Goal: Task Accomplishment & Management: Complete application form

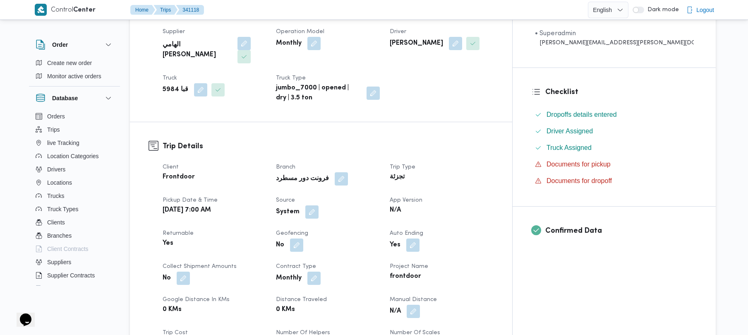
scroll to position [265, 0]
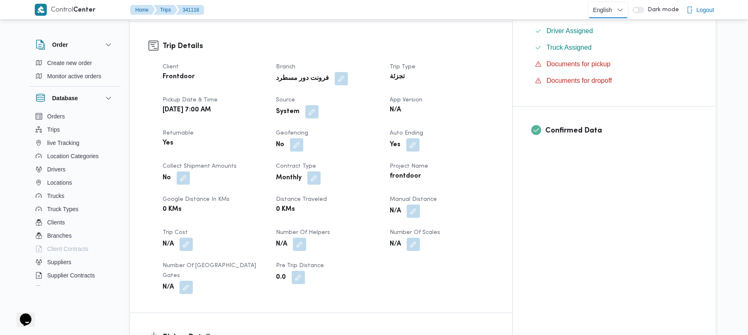
click at [614, 2] on select "English عربي" at bounding box center [608, 10] width 41 height 17
select select "ar"
click at [590, 2] on select "English عربي" at bounding box center [608, 10] width 41 height 17
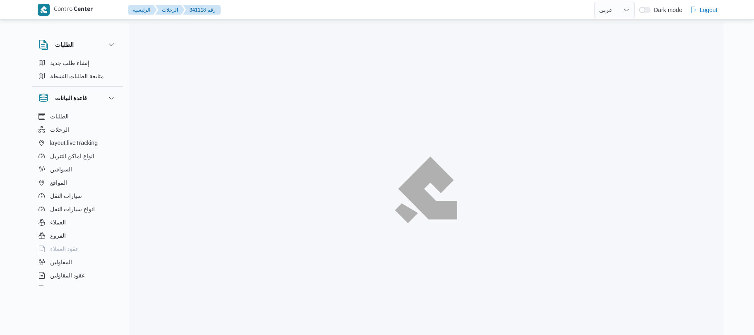
select select "ar"
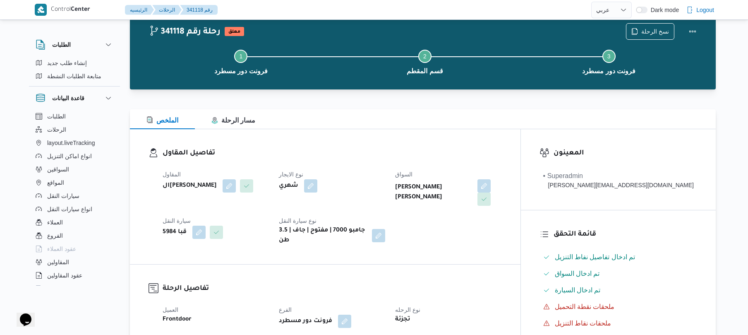
click at [433, 108] on div at bounding box center [423, 104] width 586 height 10
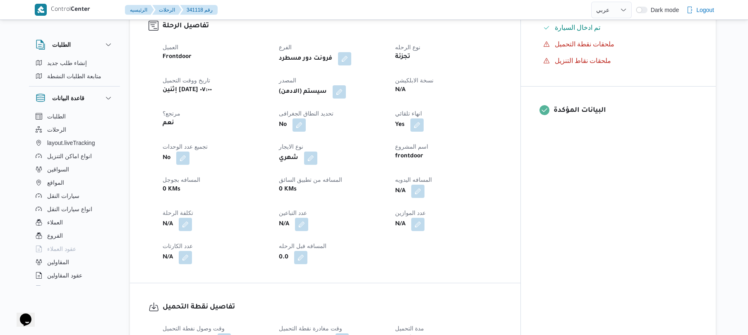
scroll to position [287, 0]
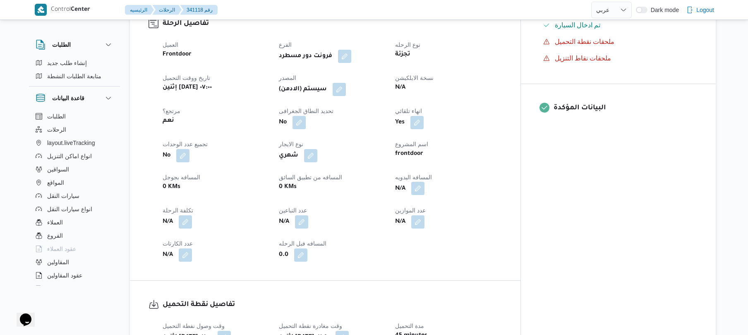
click at [425, 185] on button "button" at bounding box center [417, 188] width 13 height 13
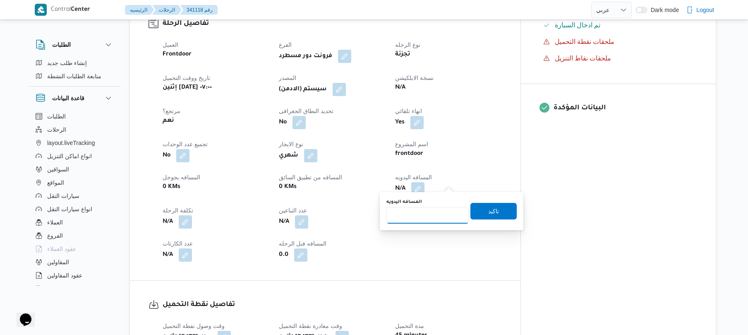
click at [430, 217] on input "المسافه اليدويه" at bounding box center [428, 215] width 82 height 17
type input "70"
click at [488, 207] on span "تاكيد" at bounding box center [493, 211] width 11 height 10
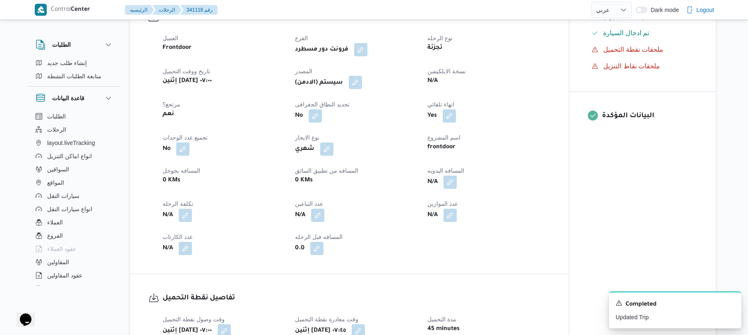
click at [355, 78] on button "button" at bounding box center [355, 82] width 13 height 13
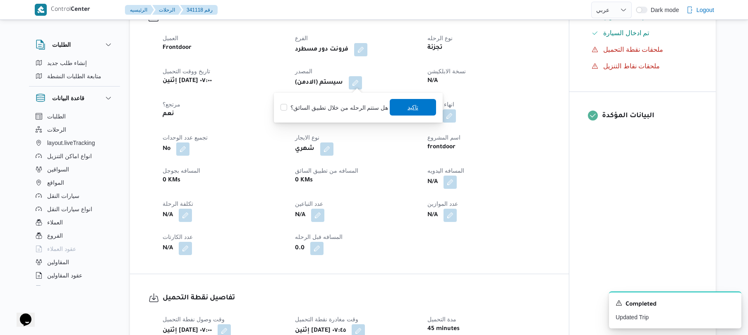
click at [409, 109] on span "تاكيد" at bounding box center [413, 107] width 11 height 10
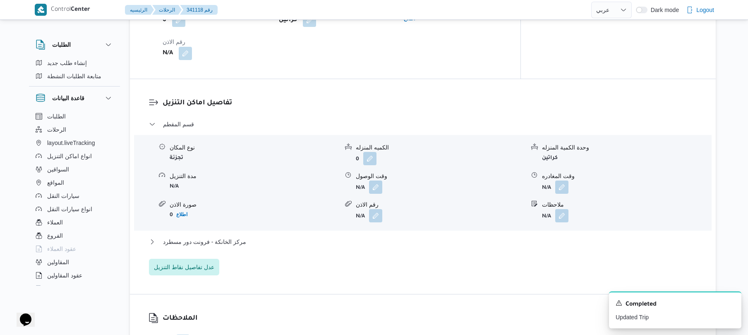
scroll to position [641, 0]
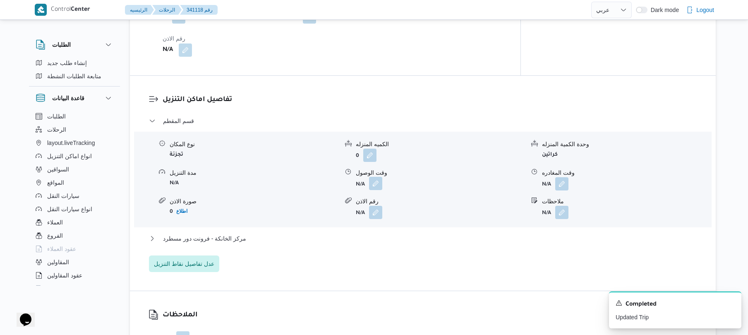
click at [378, 181] on button "button" at bounding box center [375, 183] width 13 height 13
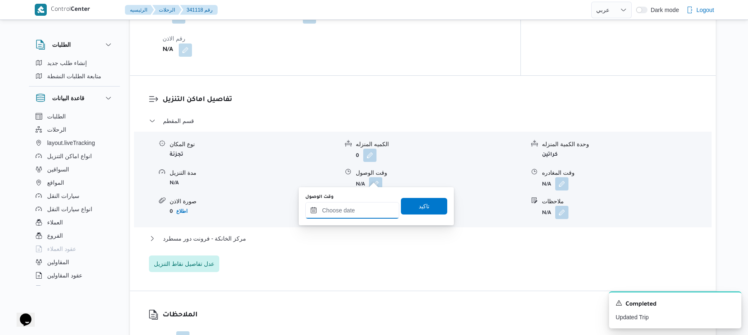
click at [355, 204] on input "وقت الوصول" at bounding box center [352, 210] width 94 height 17
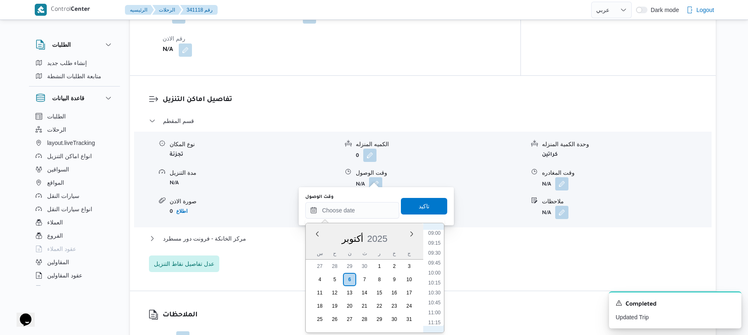
scroll to position [277, 0]
click at [434, 304] on li "08:45" at bounding box center [434, 304] width 19 height 8
type input "٠٦/١٠/٢٠٢٥ ٠٨:٤٥"
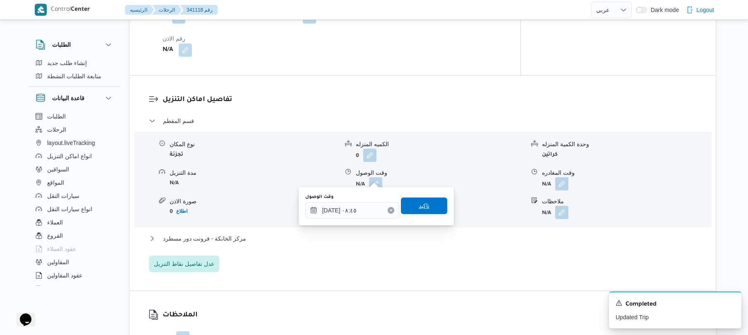
click at [424, 204] on span "تاكيد" at bounding box center [424, 206] width 11 height 10
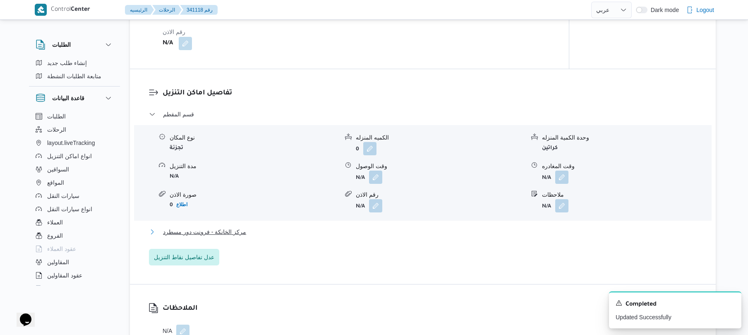
click at [393, 230] on button "مركز الخانكة - فرونت دور مسطرد" at bounding box center [423, 232] width 548 height 10
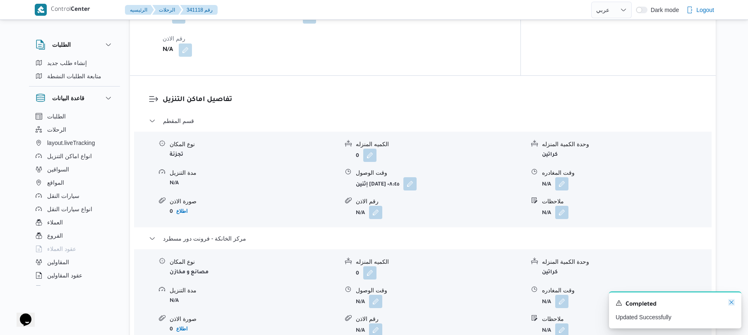
click at [732, 301] on icon "Dismiss toast" at bounding box center [731, 302] width 7 height 7
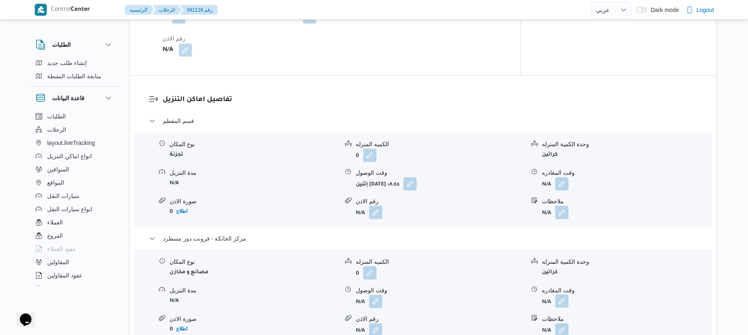
click at [567, 295] on button "button" at bounding box center [561, 300] width 13 height 13
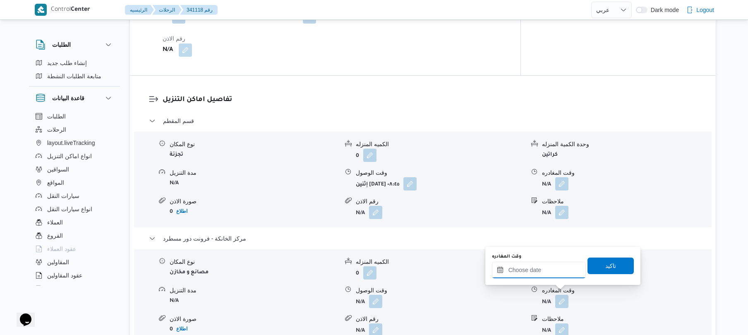
click at [557, 270] on input "وقت المغادره" at bounding box center [539, 270] width 94 height 17
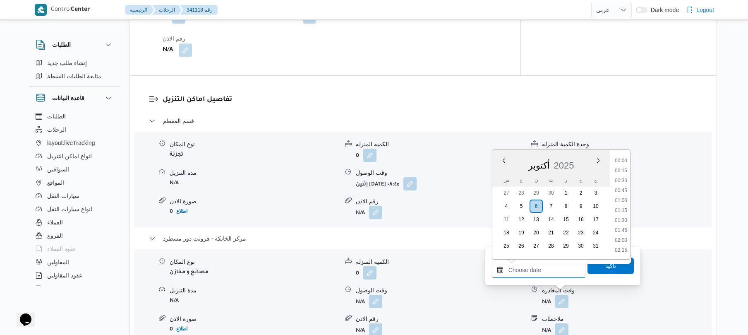
scroll to position [656, 0]
click at [626, 182] on li "17:00" at bounding box center [621, 180] width 19 height 8
type input "٠٦/١٠/٢٠٢٥ ١٧:٠٠"
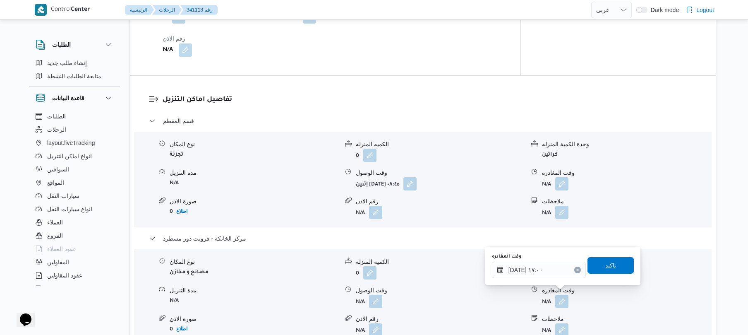
click at [605, 263] on span "تاكيد" at bounding box center [610, 265] width 11 height 10
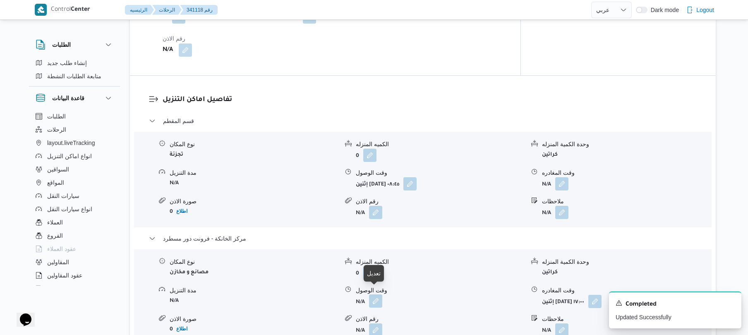
click at [376, 295] on button "button" at bounding box center [375, 300] width 13 height 13
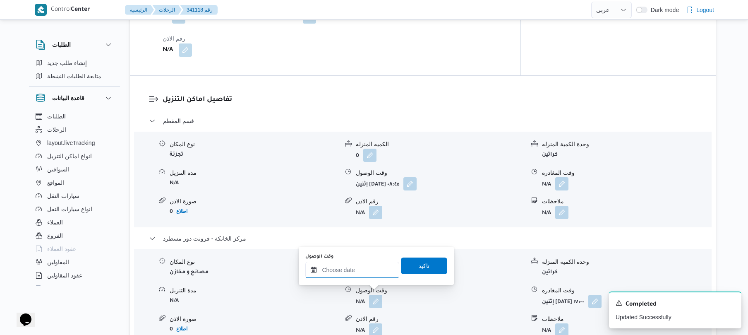
click at [367, 270] on input "وقت الوصول" at bounding box center [352, 270] width 94 height 17
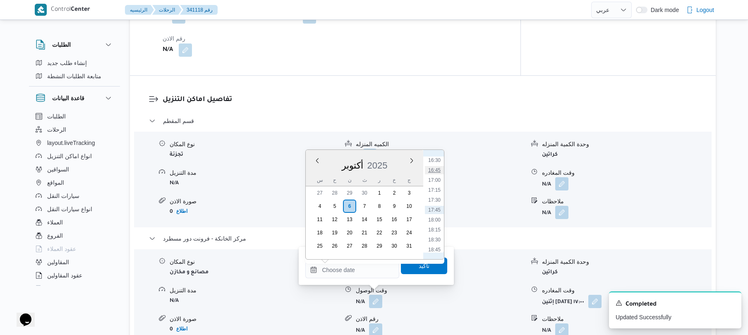
click at [435, 172] on li "16:45" at bounding box center [434, 170] width 19 height 8
type input "٠٦/١٠/٢٠٢٥ ١٦:٤٥"
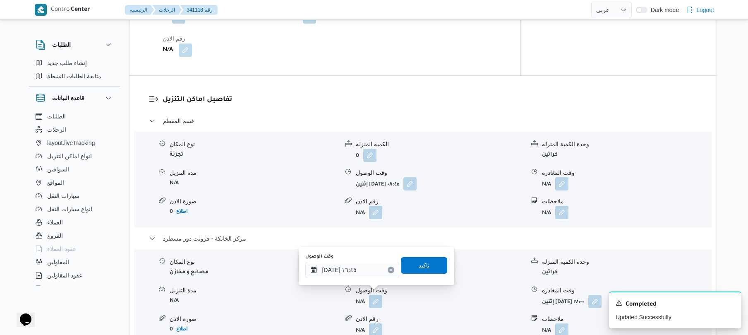
click at [420, 267] on span "تاكيد" at bounding box center [424, 265] width 11 height 10
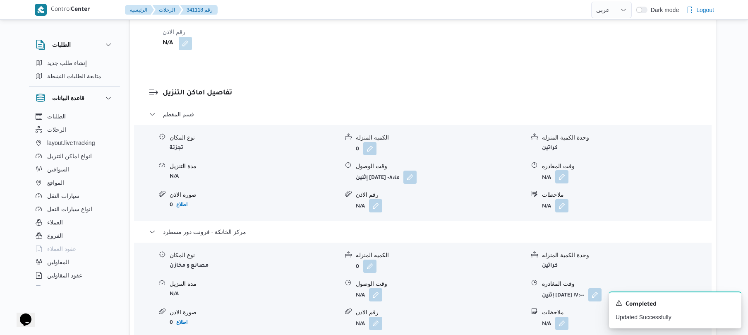
click at [560, 180] on button "button" at bounding box center [561, 176] width 13 height 13
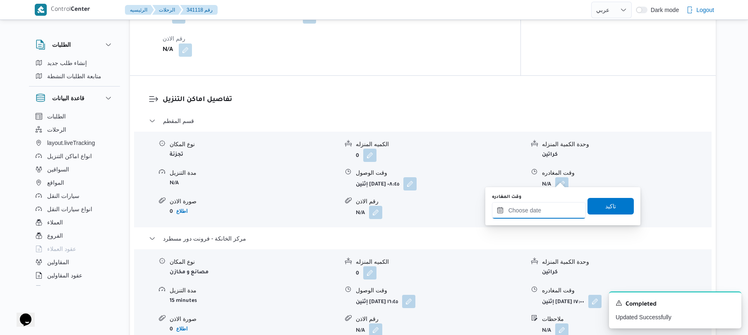
click at [532, 204] on input "وقت المغادره" at bounding box center [539, 210] width 94 height 17
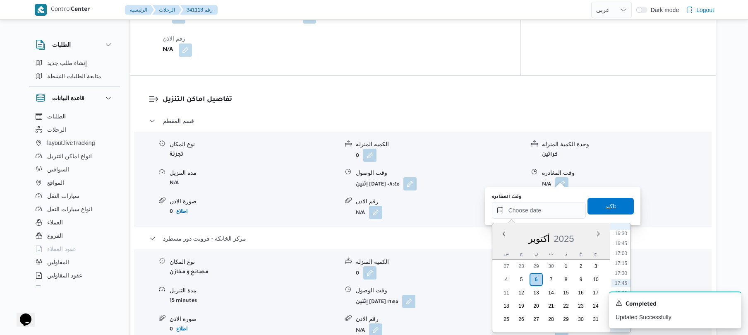
scroll to position [634, 0]
click at [621, 237] on li "16:00" at bounding box center [621, 235] width 19 height 8
type input "٠٦/١٠/٢٠٢٥ ١٦:٠٠"
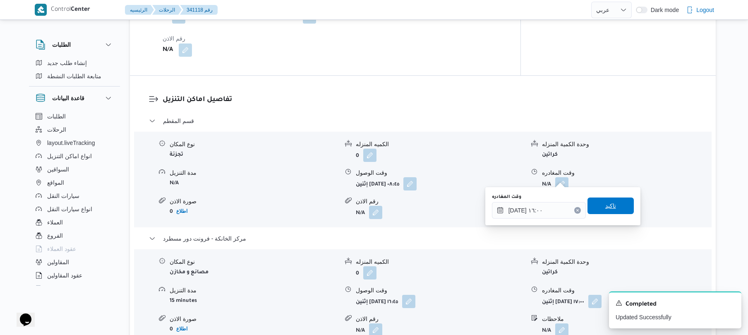
click at [605, 206] on span "تاكيد" at bounding box center [610, 206] width 11 height 10
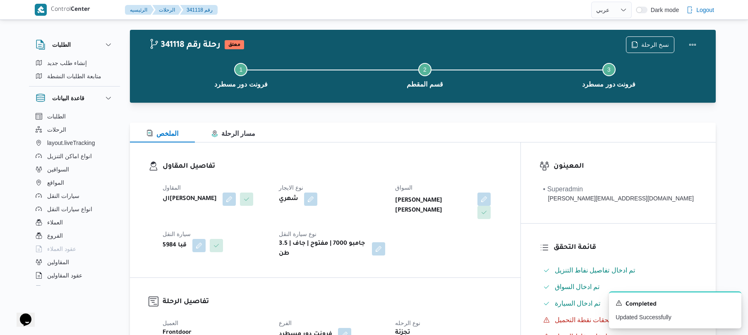
scroll to position [0, 0]
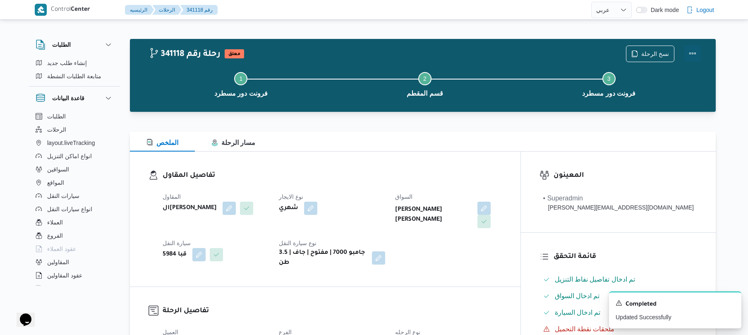
click at [691, 55] on button "Actions" at bounding box center [692, 53] width 17 height 17
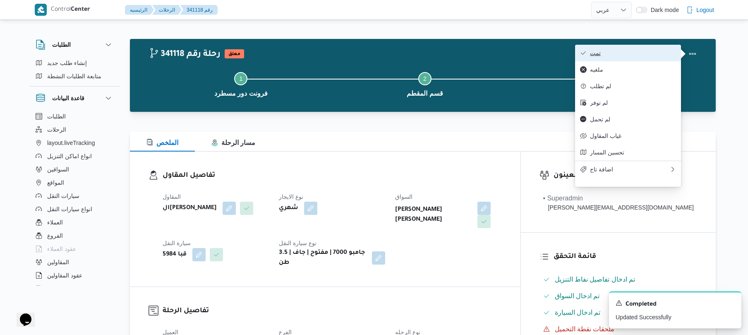
click at [658, 55] on span "تمت" at bounding box center [633, 53] width 86 height 7
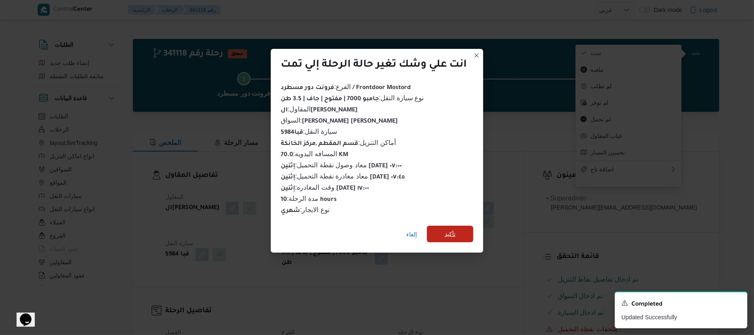
click at [450, 233] on span "تأكيد" at bounding box center [449, 234] width 11 height 10
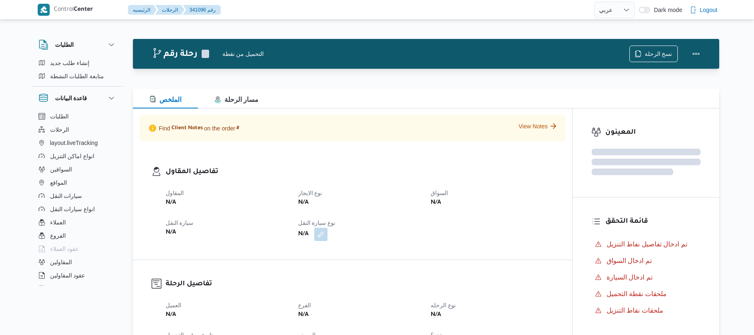
select select "ar"
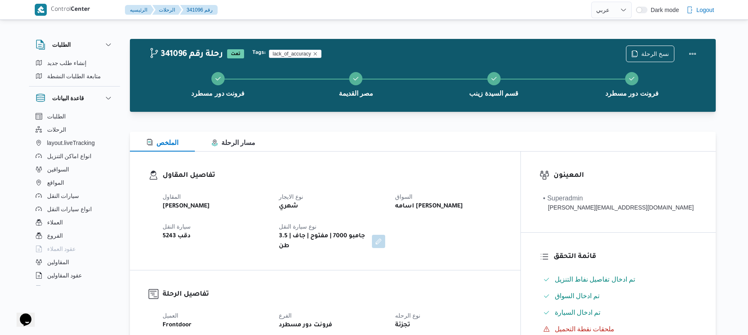
click at [436, 142] on div "الملخص مسار الرحلة" at bounding box center [423, 142] width 586 height 20
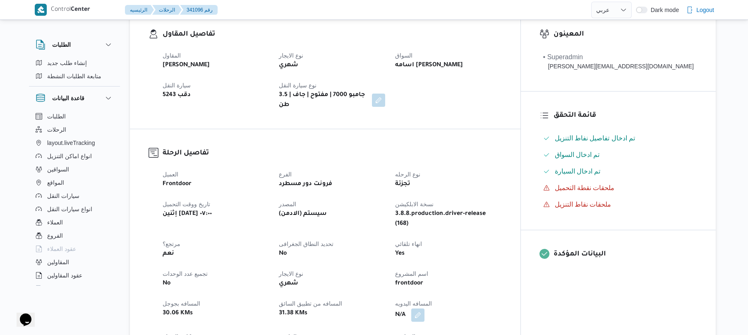
scroll to position [265, 0]
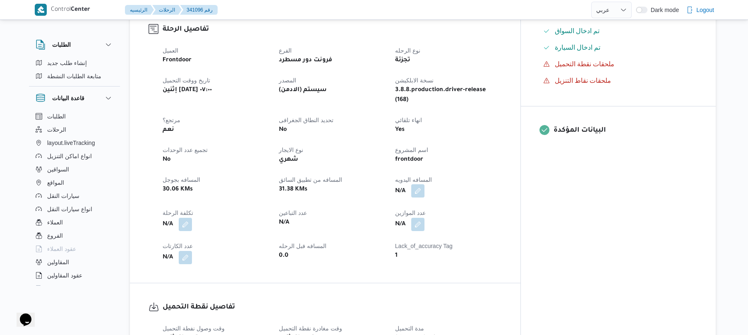
click at [425, 184] on button "button" at bounding box center [417, 190] width 13 height 13
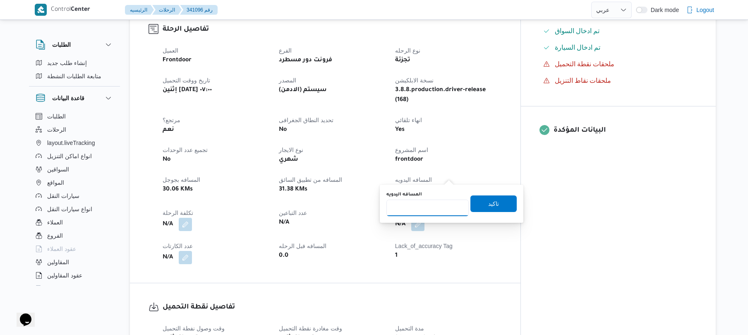
click at [426, 209] on input "المسافه اليدويه" at bounding box center [428, 207] width 82 height 17
type input "55"
click at [480, 207] on span "تاكيد" at bounding box center [494, 203] width 46 height 17
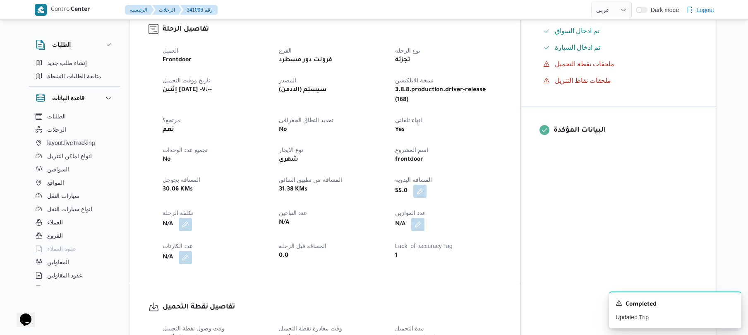
click at [502, 241] on dt "lack_of_accuracy Tag" at bounding box center [448, 246] width 106 height 10
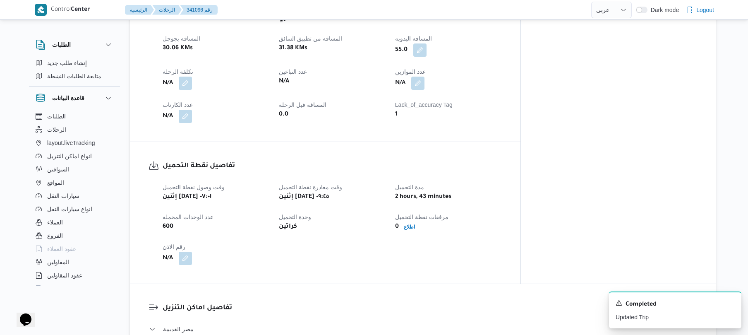
scroll to position [441, 0]
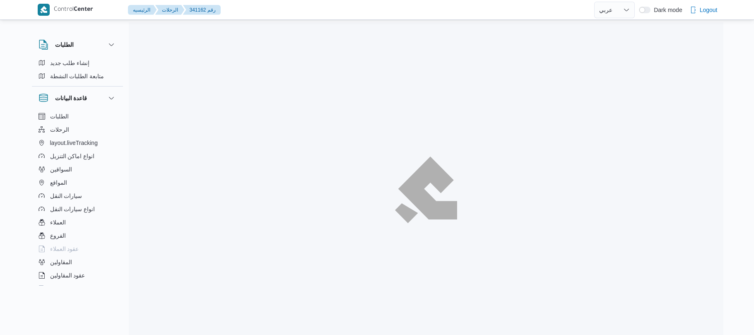
select select "ar"
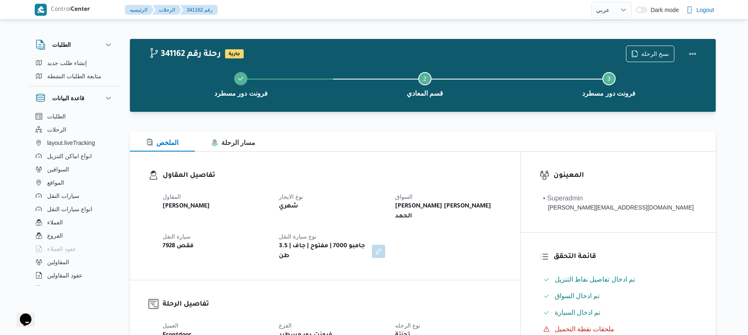
click at [411, 156] on div "تفاصيل المقاول المقاول محمد صلاح عبداللطيف الشريف نوع الايجار شهري السواق يحي س…" at bounding box center [325, 215] width 391 height 128
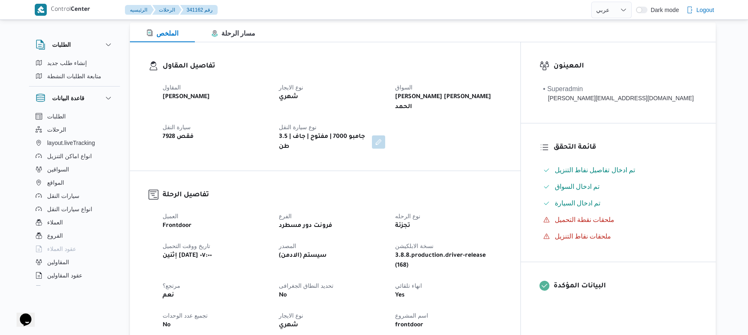
scroll to position [110, 0]
click at [478, 189] on h3 "تفاصيل الرحلة" at bounding box center [332, 194] width 339 height 11
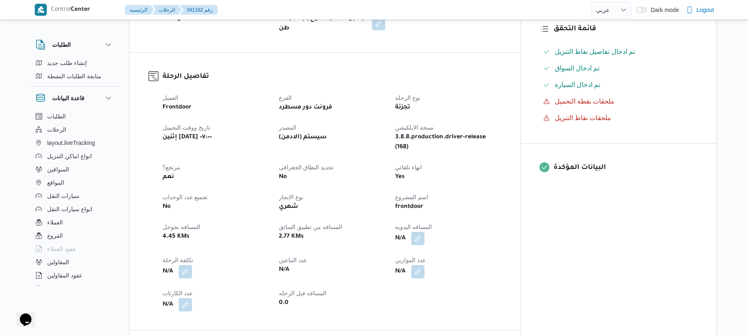
scroll to position [287, 0]
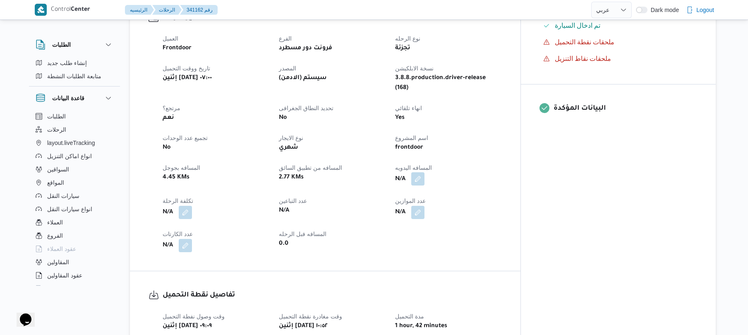
click at [425, 172] on button "button" at bounding box center [417, 178] width 13 height 13
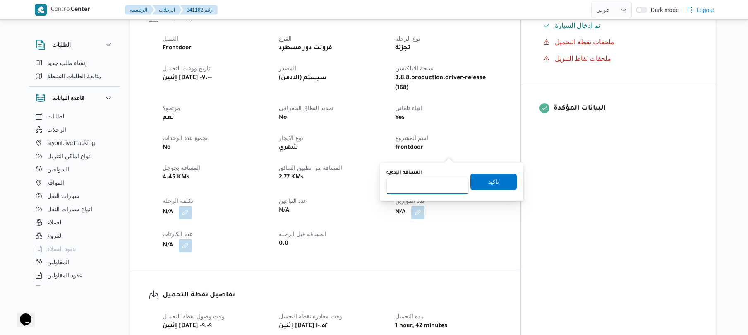
click at [429, 186] on input "المسافه اليدويه" at bounding box center [428, 186] width 82 height 17
type input "85"
click at [494, 180] on span "تاكيد" at bounding box center [494, 181] width 46 height 17
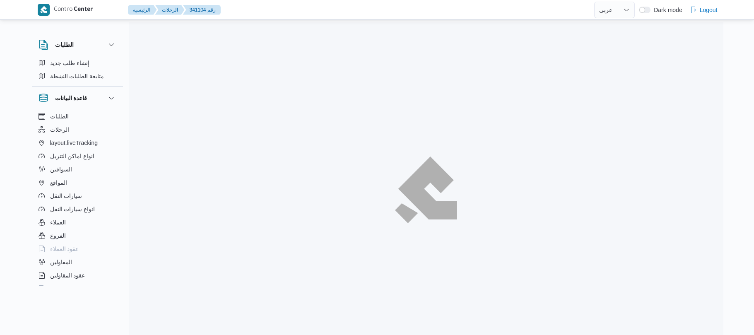
select select "ar"
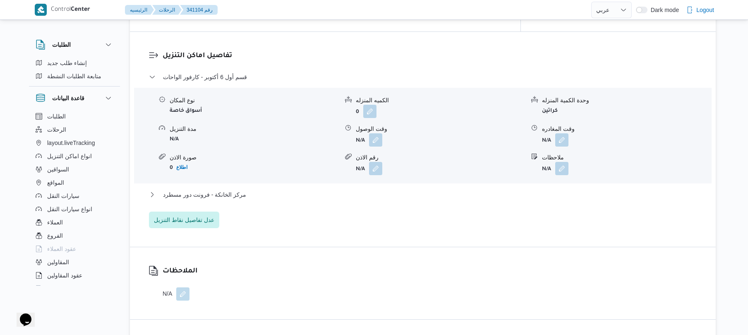
scroll to position [684, 0]
click at [494, 223] on div "تفاصيل اماكن التنزيل قسم أول [DATE] - كارفور الواحات نوع المكان أسواق خاصة الكم…" at bounding box center [423, 139] width 586 height 215
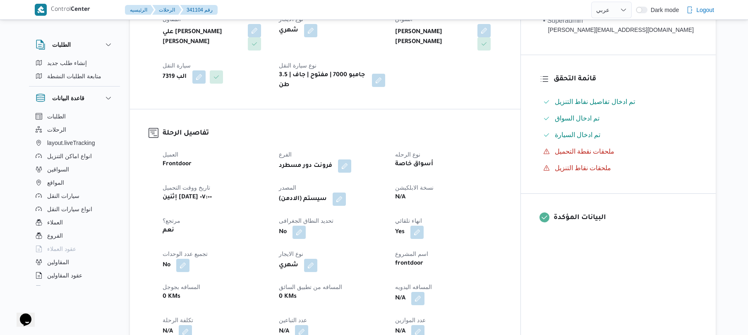
scroll to position [176, 0]
click at [425, 293] on button "button" at bounding box center [417, 299] width 13 height 13
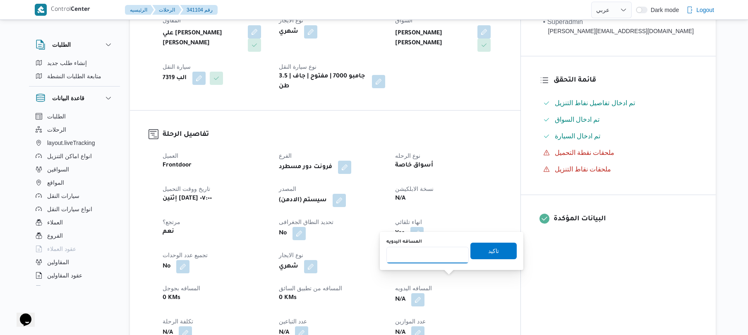
click at [434, 253] on input "المسافه اليدويه" at bounding box center [428, 255] width 82 height 17
type input "120"
click at [488, 249] on span "تاكيد" at bounding box center [493, 250] width 11 height 10
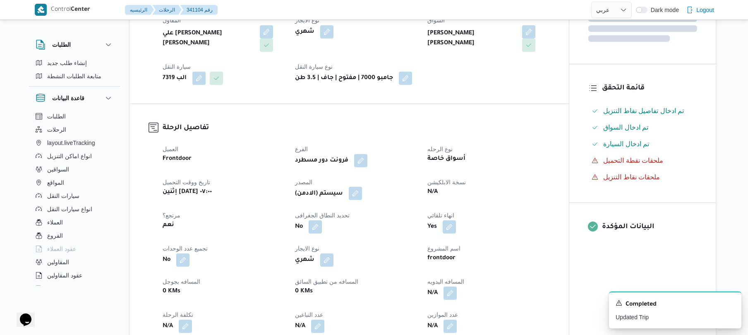
click at [362, 187] on button "button" at bounding box center [355, 193] width 13 height 13
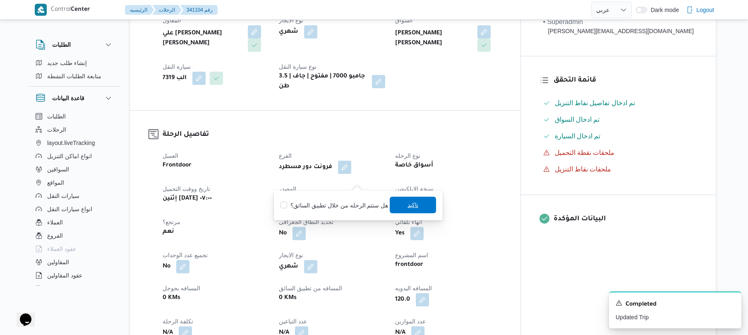
click at [408, 201] on span "تاكيد" at bounding box center [413, 205] width 11 height 10
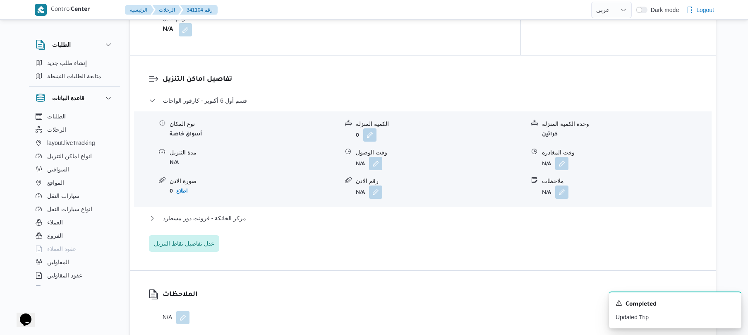
scroll to position [662, 0]
click at [382, 155] on button "button" at bounding box center [375, 161] width 13 height 13
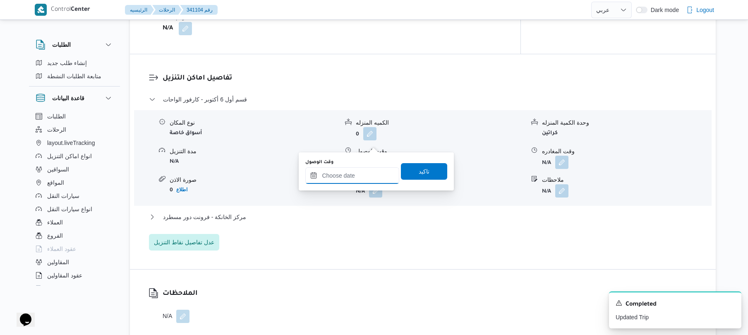
click at [351, 175] on input "وقت الوصول" at bounding box center [352, 175] width 94 height 17
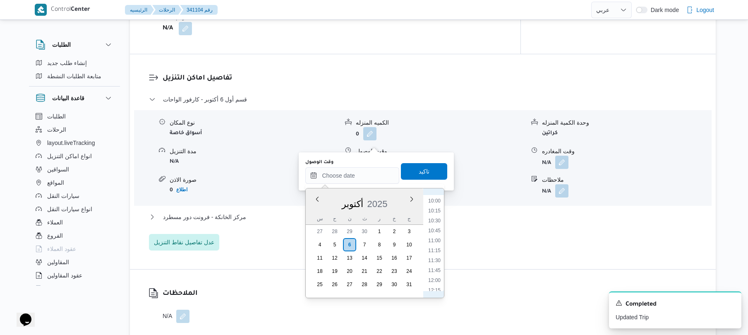
scroll to position [341, 0]
click at [438, 198] on li "08:30" at bounding box center [434, 195] width 19 height 8
type input "[DATE] ٠٨:٣٠"
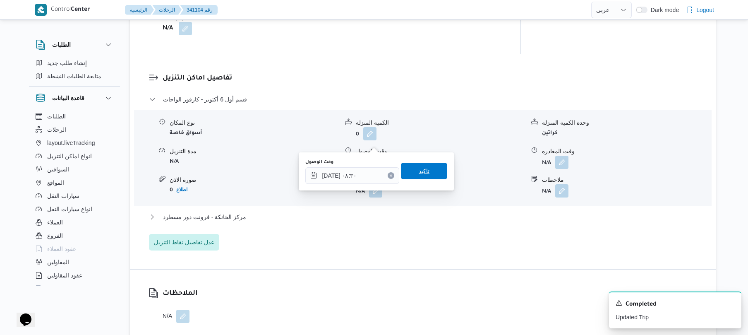
click at [426, 173] on span "تاكيد" at bounding box center [424, 171] width 46 height 17
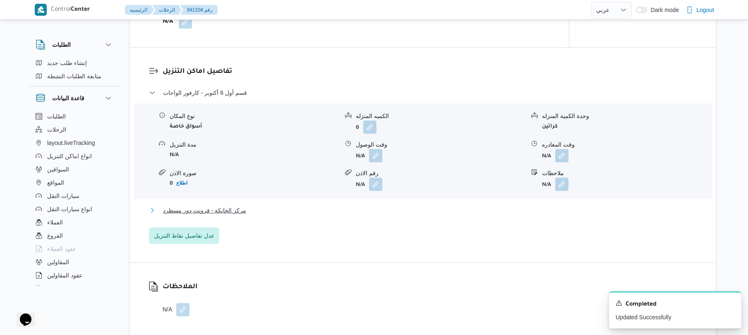
click at [384, 205] on button "مركز الخانكة - فرونت دور مسطرد" at bounding box center [423, 210] width 548 height 10
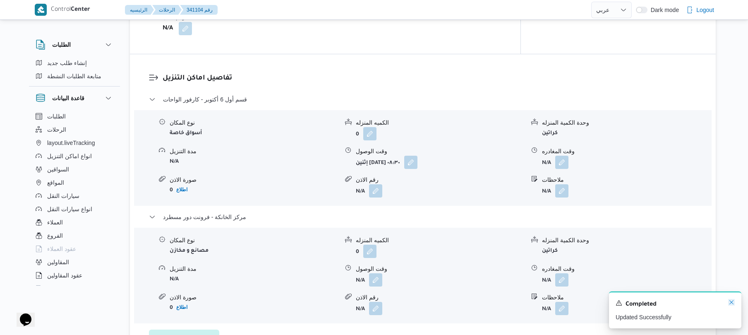
click at [731, 303] on icon "Dismiss toast" at bounding box center [732, 302] width 4 height 4
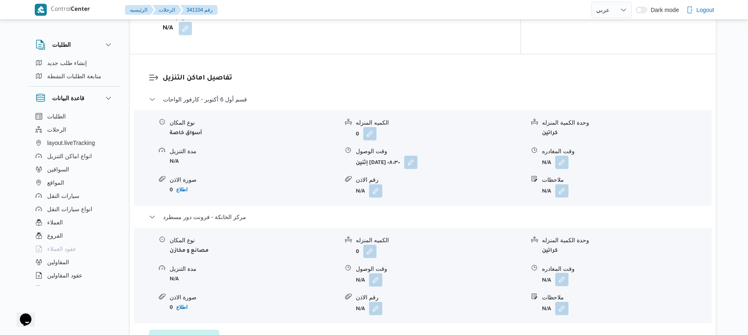
click at [563, 273] on button "button" at bounding box center [561, 279] width 13 height 13
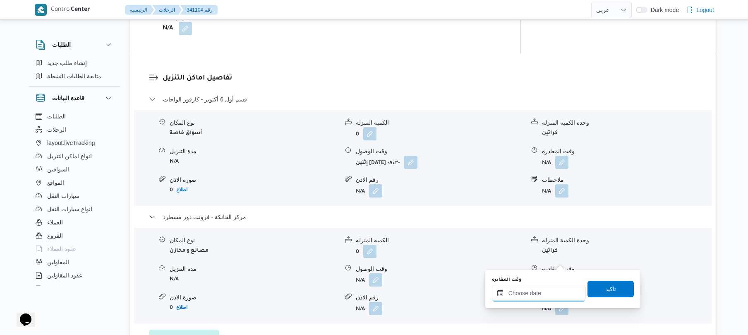
click at [526, 294] on input "وقت المغادره" at bounding box center [539, 293] width 94 height 17
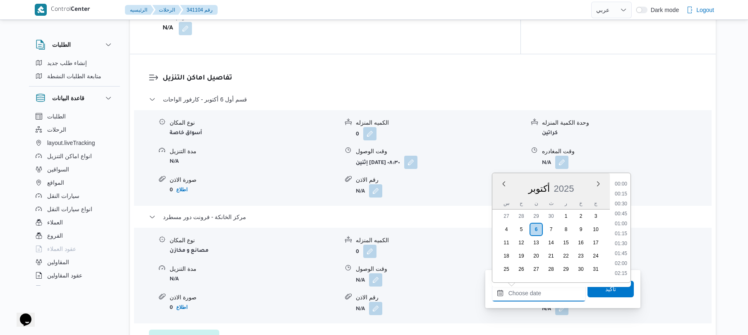
scroll to position [666, 0]
click at [622, 194] on li "17:00" at bounding box center [621, 193] width 19 height 8
type input "٠٦/١٠/٢٠٢٥ ١٧:٠٠"
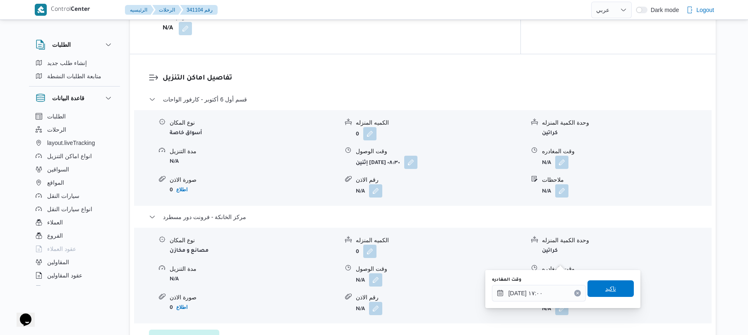
click at [605, 289] on span "تاكيد" at bounding box center [610, 288] width 11 height 10
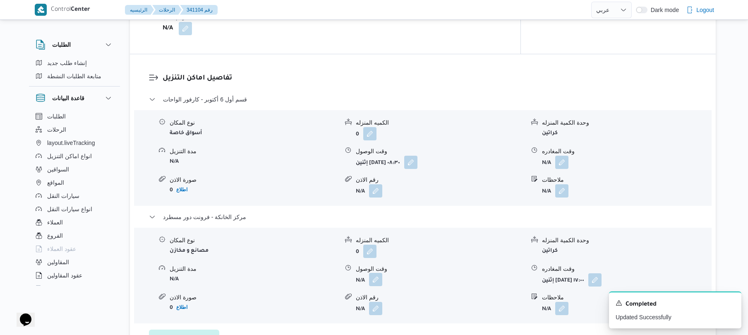
click at [376, 273] on button "button" at bounding box center [375, 279] width 13 height 13
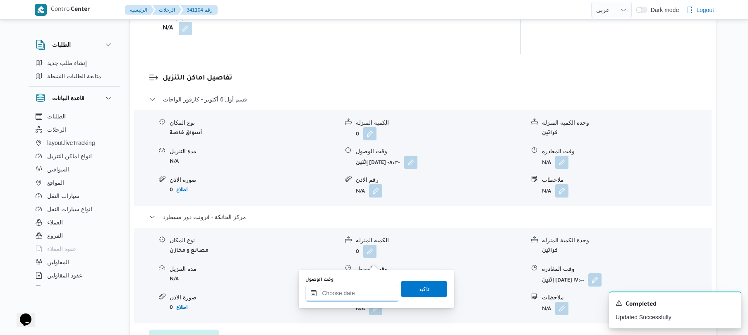
click at [348, 292] on input "وقت الوصول" at bounding box center [352, 293] width 94 height 17
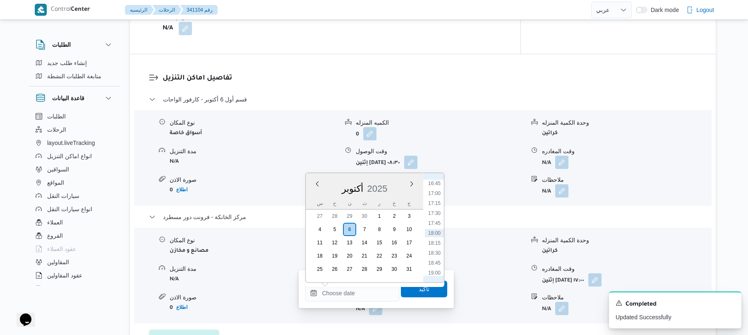
scroll to position [584, 0]
click at [434, 265] on li "16:45" at bounding box center [434, 265] width 19 height 8
type input "٠٦/١٠/٢٠٢٥ ١٦:٤٥"
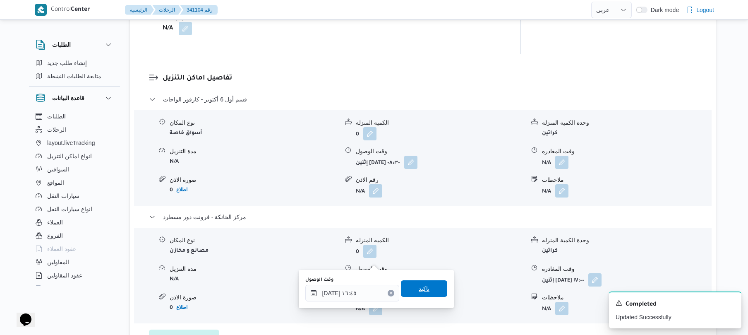
click at [420, 291] on span "تاكيد" at bounding box center [424, 288] width 11 height 10
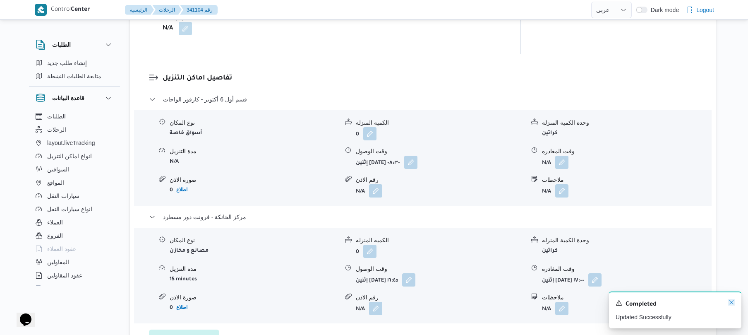
click at [733, 305] on icon "Dismiss toast" at bounding box center [731, 302] width 7 height 7
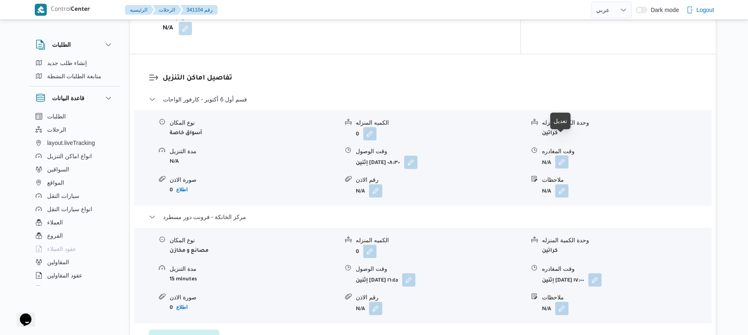
click at [559, 155] on button "button" at bounding box center [561, 161] width 13 height 13
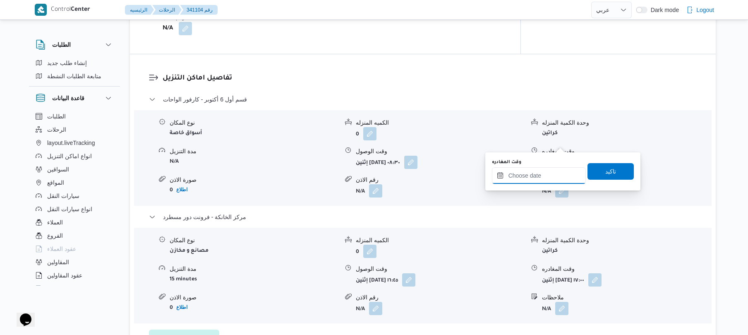
click at [533, 172] on input "وقت المغادره" at bounding box center [539, 175] width 94 height 17
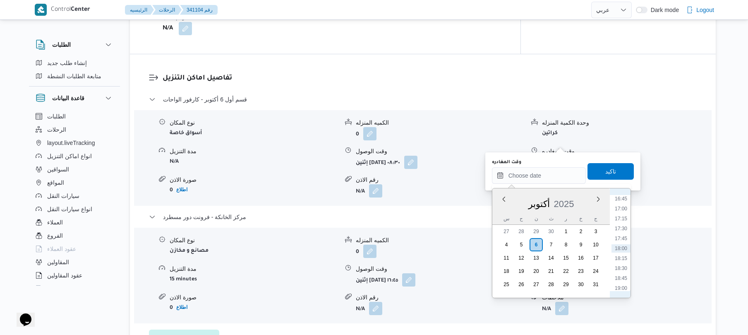
scroll to position [585, 0]
click at [621, 240] on li "15:45" at bounding box center [621, 240] width 19 height 8
type input "٠٦/١٠/٢٠٢٥ ١٥:٤٥"
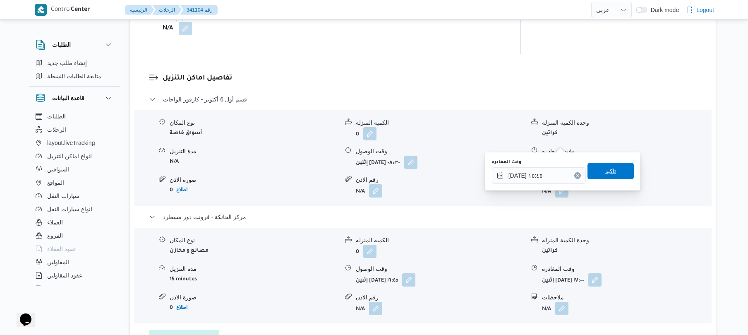
click at [613, 175] on span "تاكيد" at bounding box center [611, 171] width 46 height 17
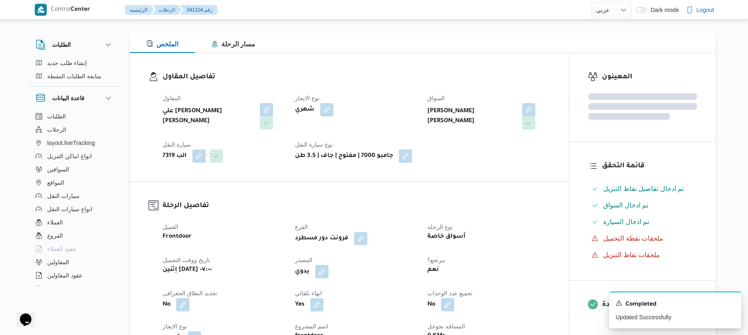
scroll to position [0, 0]
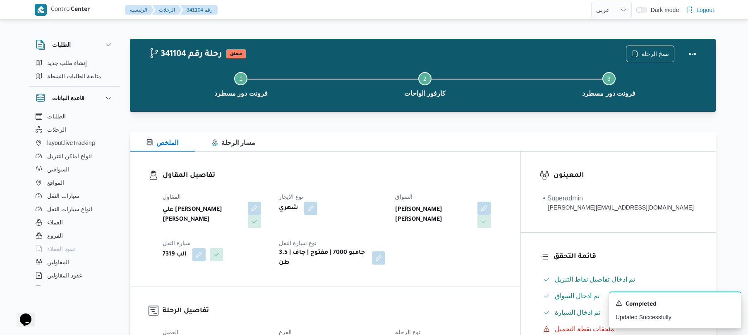
click at [521, 159] on div "تفاصيل المقاول المقاول علي يحيي علي مهران حسنين نوع الايجار شهري السواق محمد عث…" at bounding box center [325, 218] width 391 height 135
click at [692, 53] on button "Actions" at bounding box center [692, 53] width 17 height 17
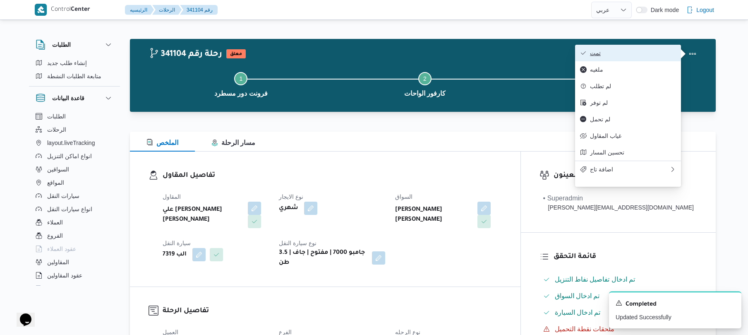
click at [646, 56] on span "تمت" at bounding box center [633, 53] width 86 height 7
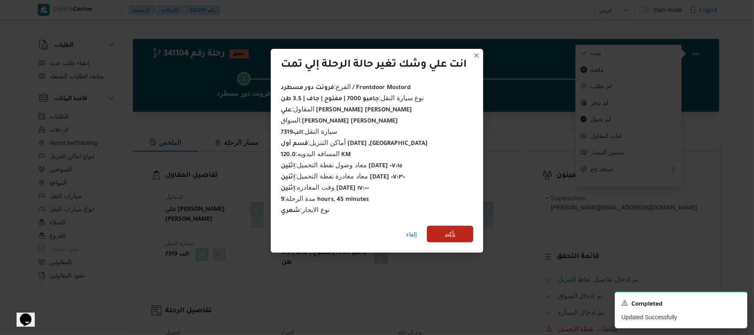
click at [454, 233] on span "تأكيد" at bounding box center [449, 234] width 11 height 10
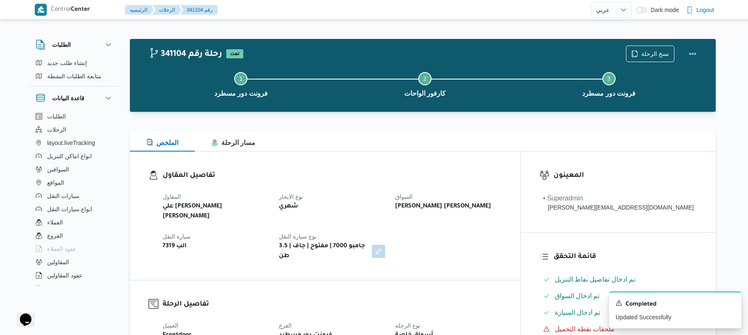
click at [497, 234] on div "المقاول علي يحيي علي مهران حسنين نوع الايجار شهري السواق محمد عثمان احمد بركات …" at bounding box center [332, 226] width 349 height 79
click at [502, 176] on h3 "تفاصيل المقاول" at bounding box center [332, 175] width 339 height 11
click at [693, 51] on button "Actions" at bounding box center [692, 53] width 17 height 17
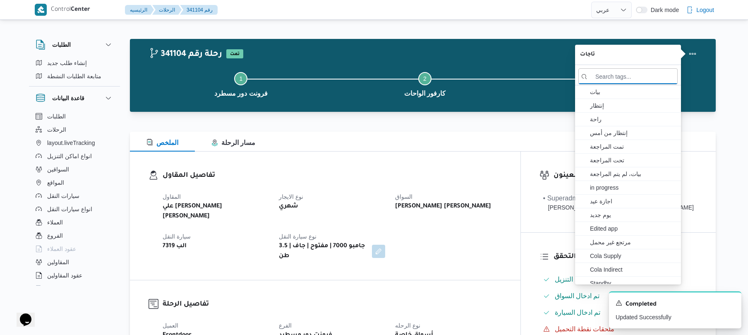
click at [504, 150] on div "الملخص مسار الرحلة" at bounding box center [423, 142] width 586 height 20
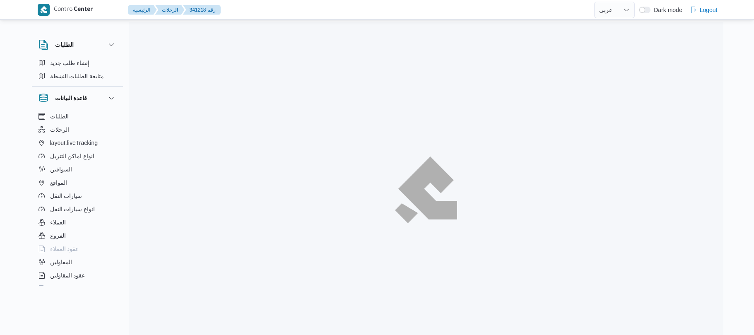
select select "ar"
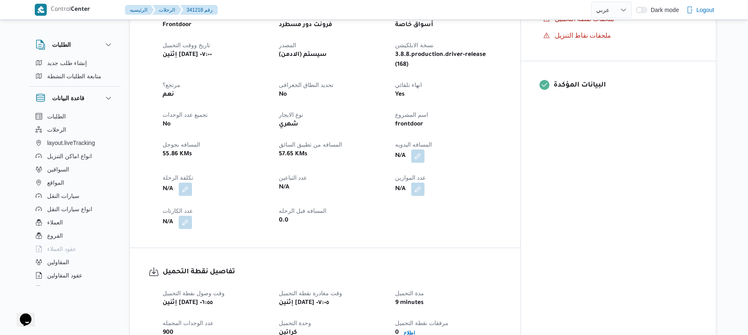
scroll to position [309, 0]
click at [425, 150] on button "button" at bounding box center [417, 156] width 13 height 13
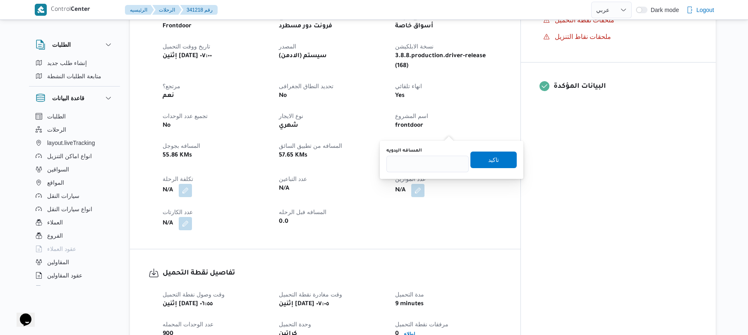
click at [426, 174] on div "You are in a dialog. To close this dialog, hit escape. المسافه اليدويه تاكيد" at bounding box center [452, 160] width 144 height 38
click at [441, 163] on input "المسافه اليدويه" at bounding box center [428, 164] width 82 height 17
type input "120"
click at [488, 161] on span "تاكيد" at bounding box center [493, 159] width 11 height 10
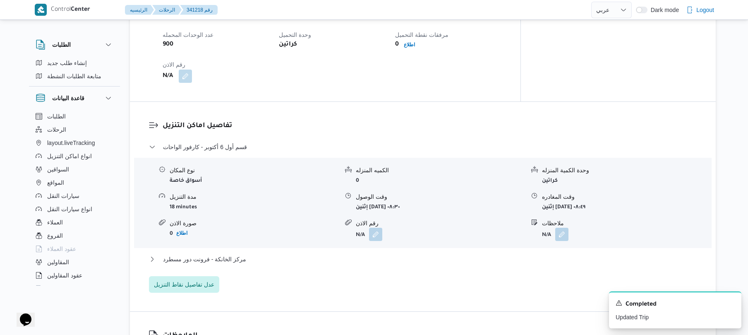
scroll to position [618, 0]
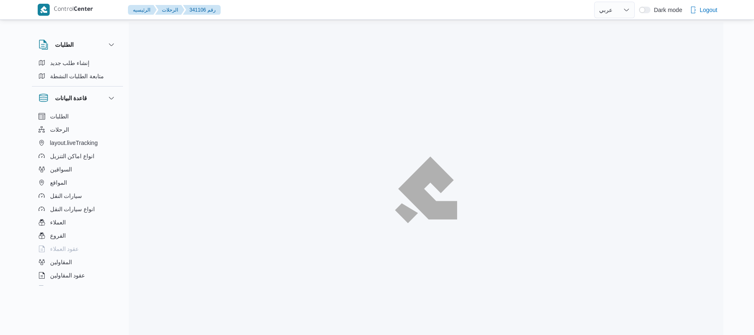
select select "ar"
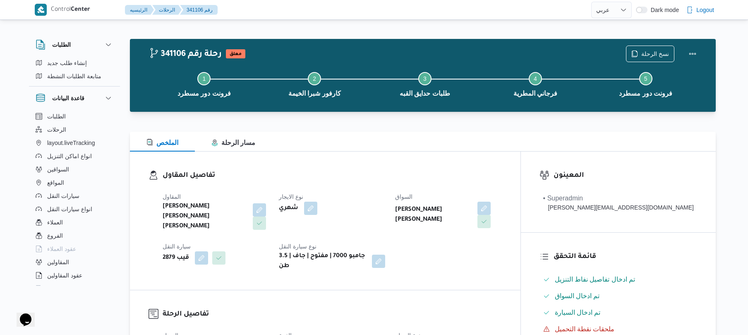
click at [367, 146] on div "الملخص مسار الرحلة" at bounding box center [423, 142] width 586 height 20
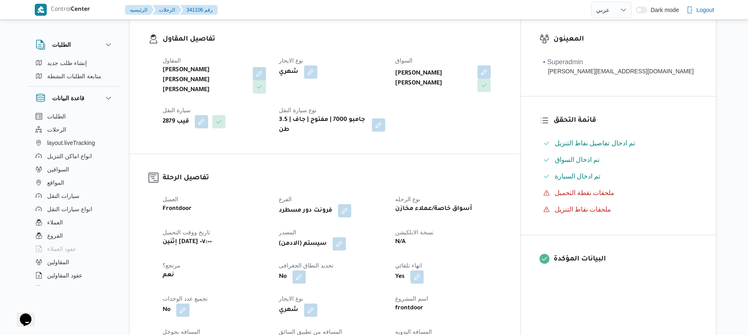
scroll to position [265, 0]
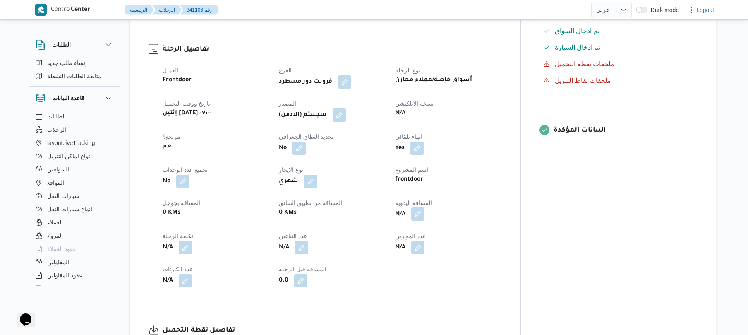
click at [425, 207] on button "button" at bounding box center [417, 213] width 13 height 13
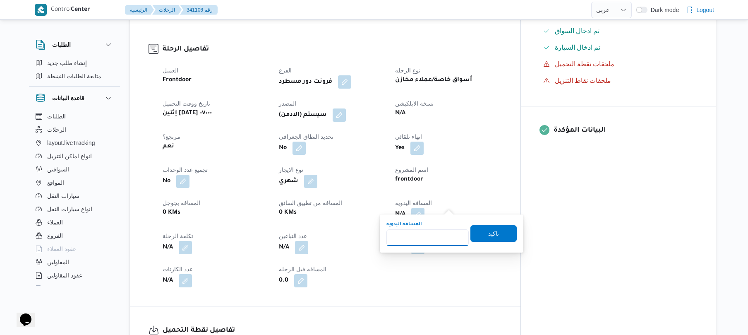
click at [428, 232] on input "المسافه اليدويه" at bounding box center [428, 237] width 82 height 17
type input "50"
click at [497, 235] on span "تاكيد" at bounding box center [494, 233] width 46 height 17
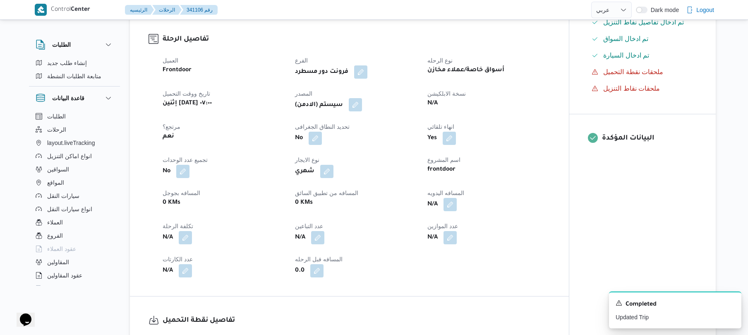
click at [352, 105] on button "button" at bounding box center [355, 104] width 13 height 13
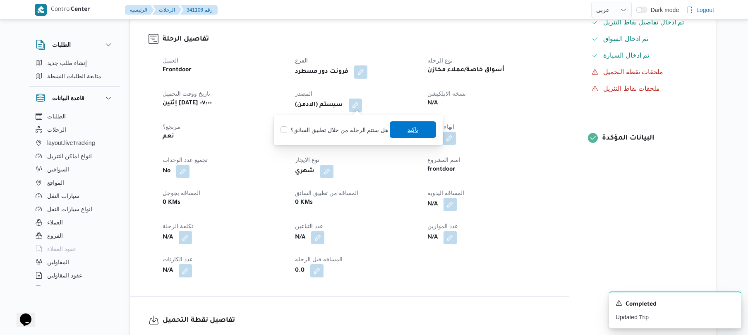
click at [413, 132] on span "تاكيد" at bounding box center [413, 130] width 11 height 10
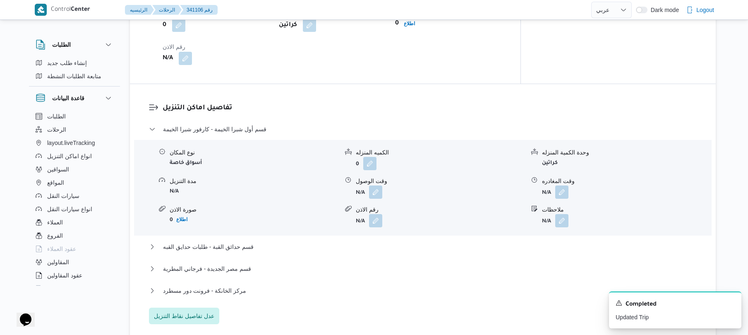
scroll to position [684, 0]
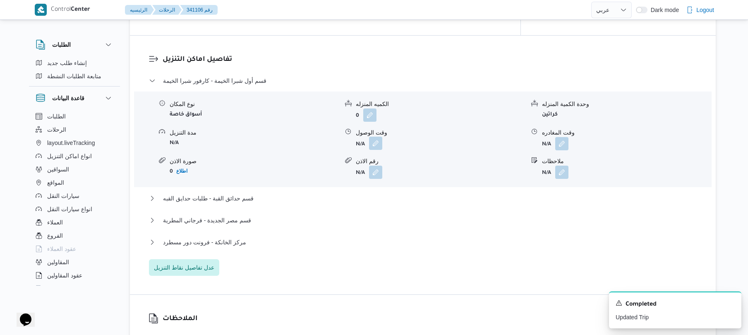
click at [377, 137] on button "button" at bounding box center [375, 143] width 13 height 13
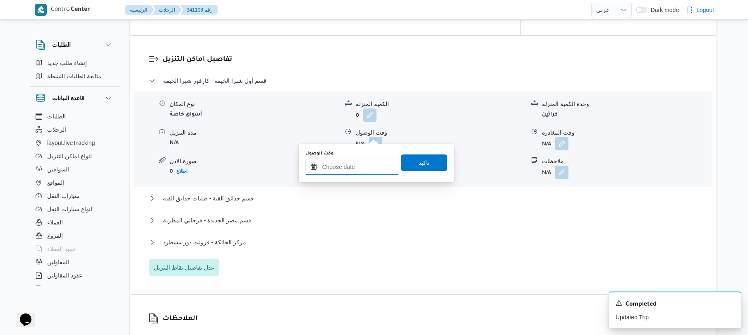
click at [343, 169] on input "وقت الوصول" at bounding box center [352, 166] width 94 height 17
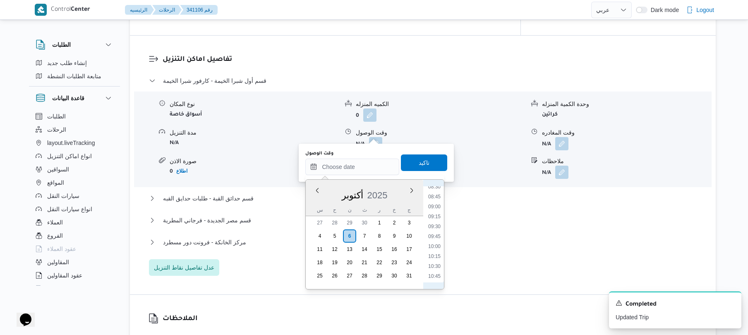
scroll to position [260, 0]
click at [434, 245] on li "08:00" at bounding box center [434, 248] width 19 height 8
type input "٠٦/١٠/٢٠٢٥ ٠٨:٠٠"
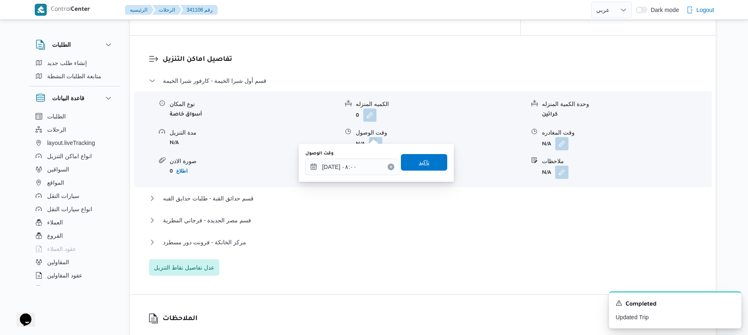
click at [424, 160] on span "تاكيد" at bounding box center [424, 162] width 11 height 10
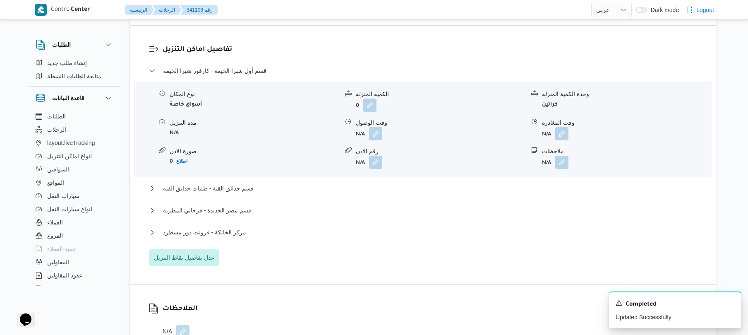
click at [570, 127] on form "N/A" at bounding box center [626, 133] width 169 height 13
click at [567, 131] on button "button" at bounding box center [561, 133] width 13 height 13
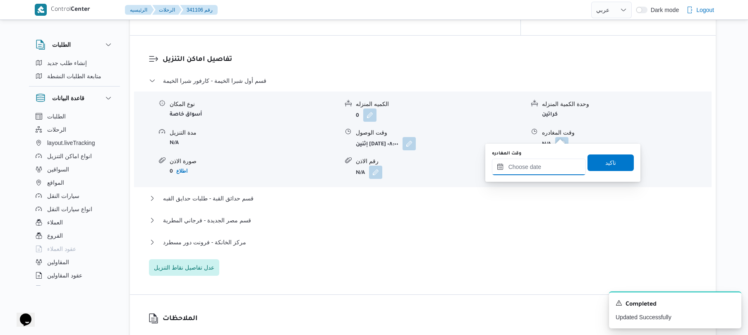
click at [517, 166] on input "وقت المغادره" at bounding box center [539, 166] width 94 height 17
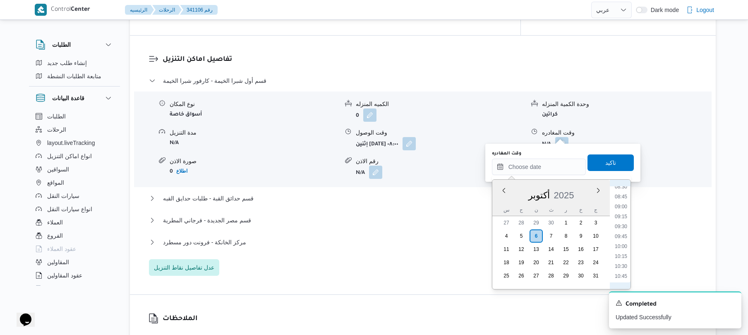
scroll to position [423, 0]
click at [622, 241] on li "12:00" at bounding box center [621, 244] width 19 height 8
type input "٠٦/١٠/٢٠٢٥ ١٢:٠٠"
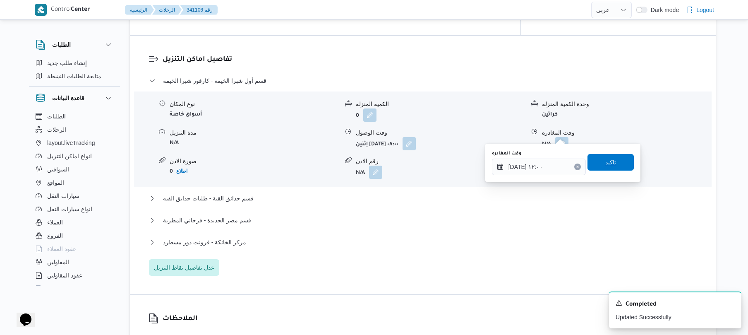
click at [624, 168] on span "تاكيد" at bounding box center [611, 162] width 46 height 17
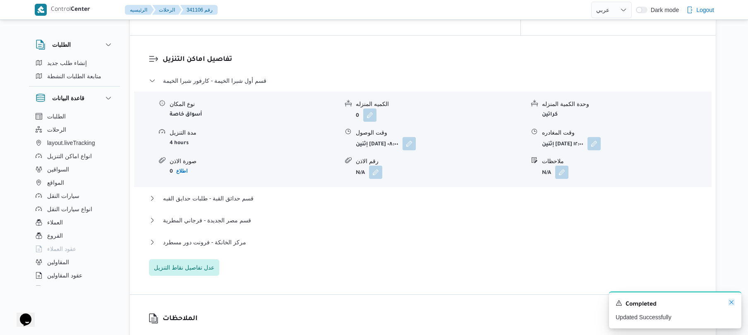
click at [732, 303] on icon "Dismiss toast" at bounding box center [732, 302] width 4 height 4
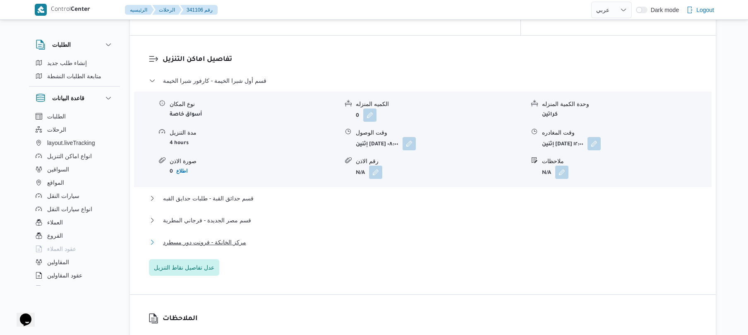
click at [367, 237] on button "مركز الخانكة - فرونت دور مسطرد" at bounding box center [423, 242] width 548 height 10
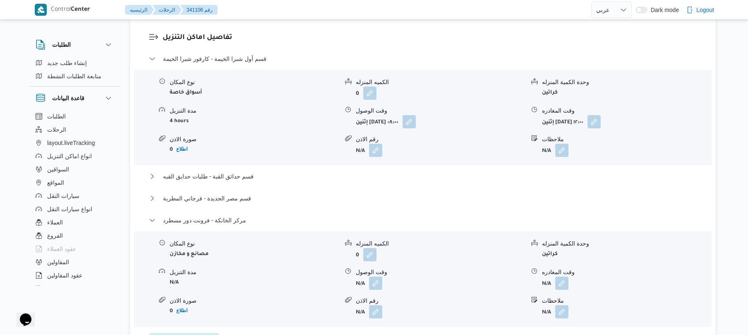
scroll to position [795, 0]
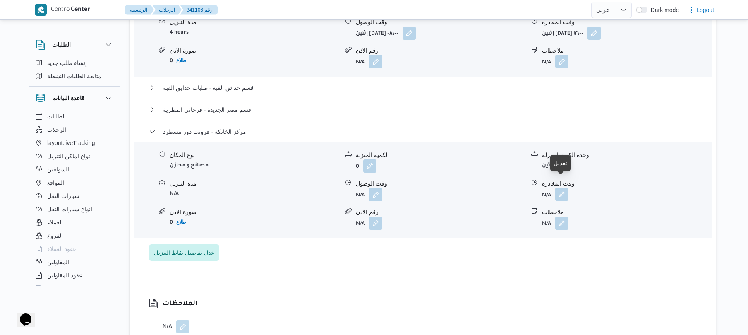
click at [567, 189] on button "button" at bounding box center [561, 193] width 13 height 13
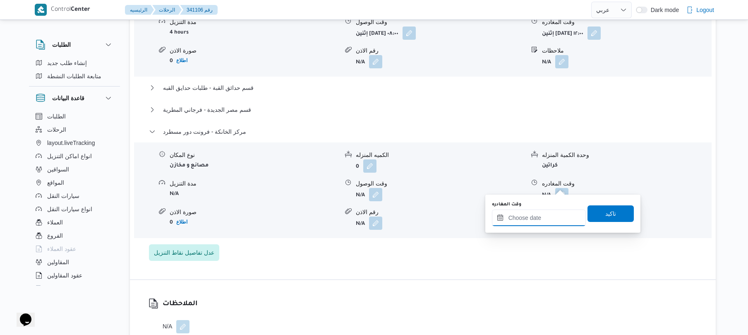
click at [531, 214] on div at bounding box center [539, 217] width 94 height 17
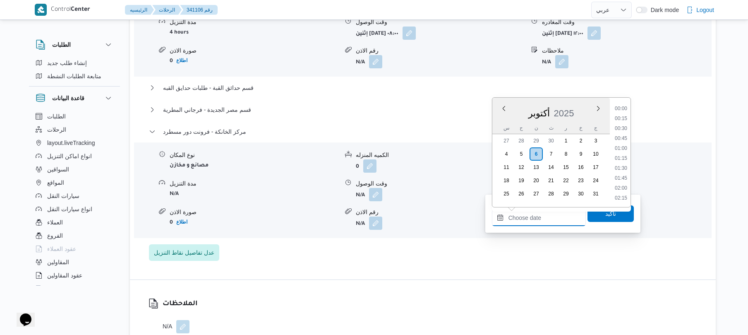
scroll to position [666, 0]
click at [622, 131] on li "17:15" at bounding box center [621, 128] width 19 height 8
type input "٠٦/١٠/٢٠٢٥ ١٧:١٥"
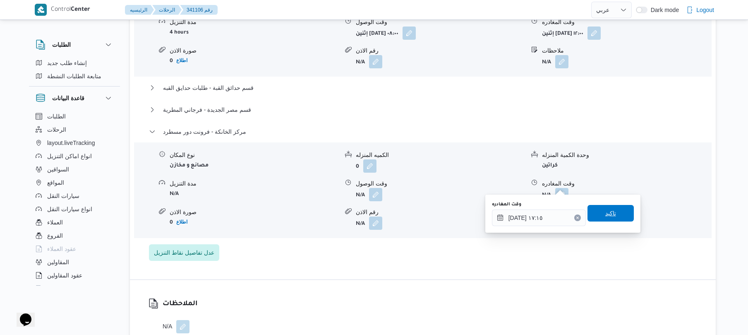
click at [595, 213] on span "تاكيد" at bounding box center [611, 213] width 46 height 17
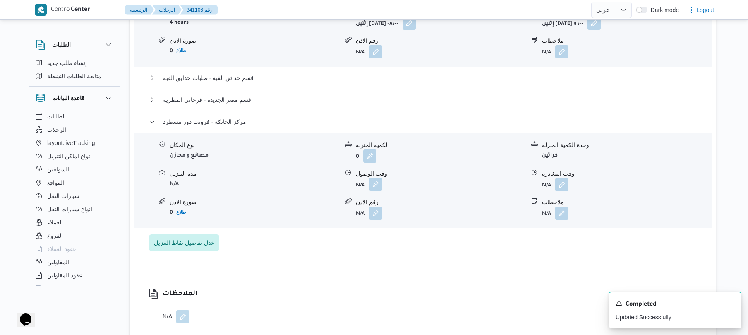
click at [374, 185] on button "button" at bounding box center [375, 184] width 13 height 13
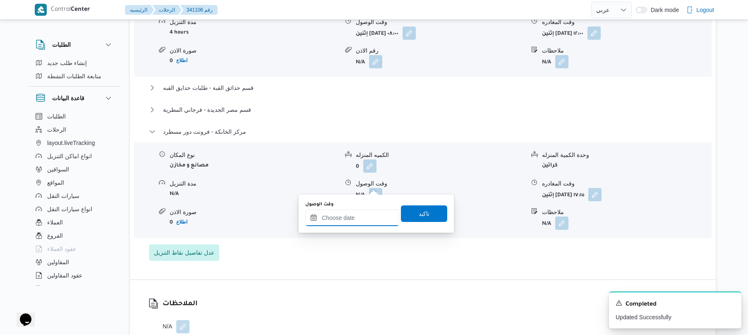
click at [366, 220] on input "وقت الوصول" at bounding box center [352, 217] width 94 height 17
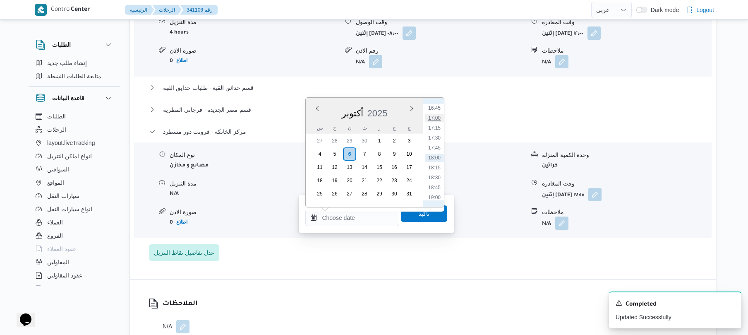
click at [436, 118] on li "17:00" at bounding box center [434, 118] width 19 height 8
type input "٠٦/١٠/٢٠٢٥ ١٧:٠٠"
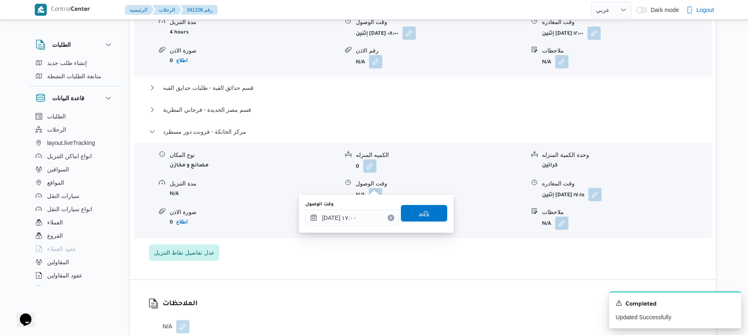
click at [409, 216] on span "تاكيد" at bounding box center [424, 213] width 46 height 17
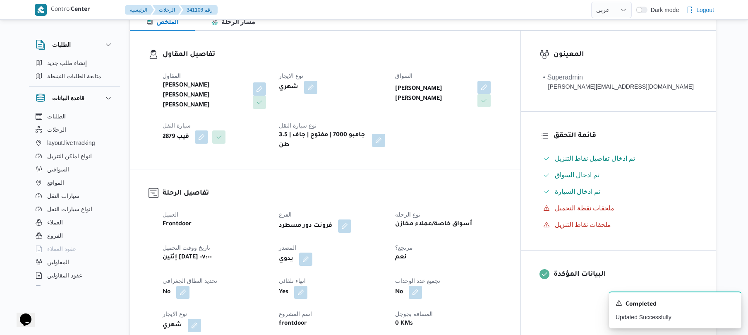
scroll to position [0, 0]
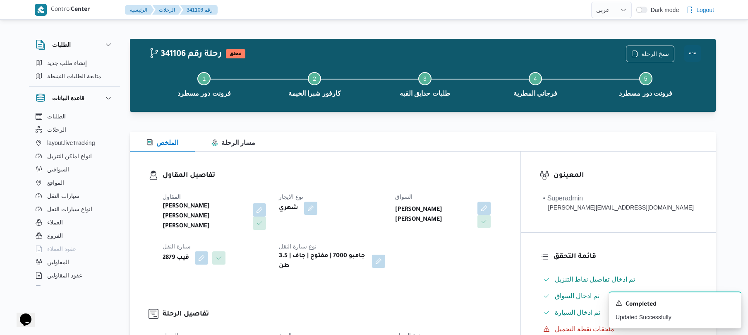
click at [689, 54] on button "Actions" at bounding box center [692, 53] width 17 height 17
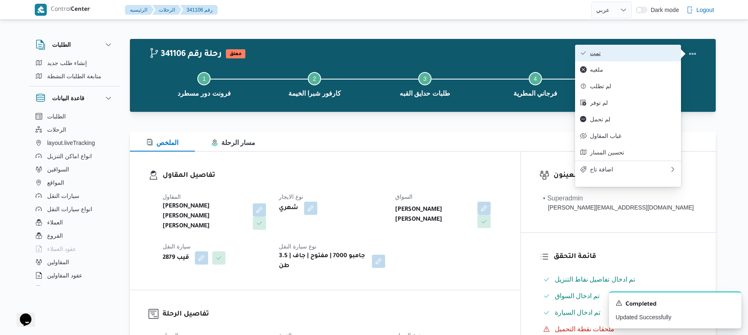
click at [643, 58] on button "تمت" at bounding box center [628, 53] width 106 height 17
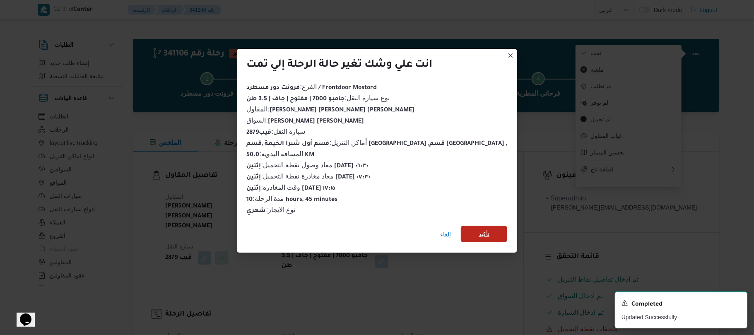
click at [467, 226] on span "تأكيد" at bounding box center [484, 234] width 46 height 17
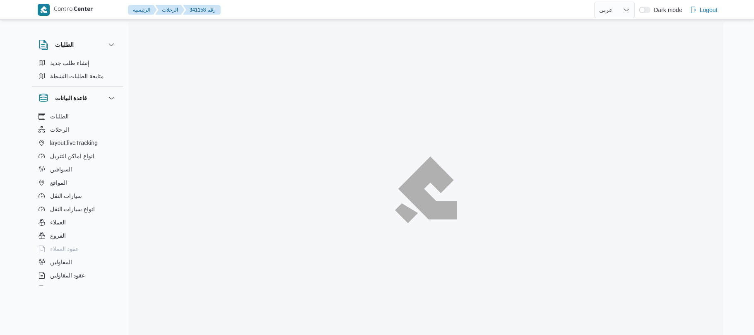
select select "ar"
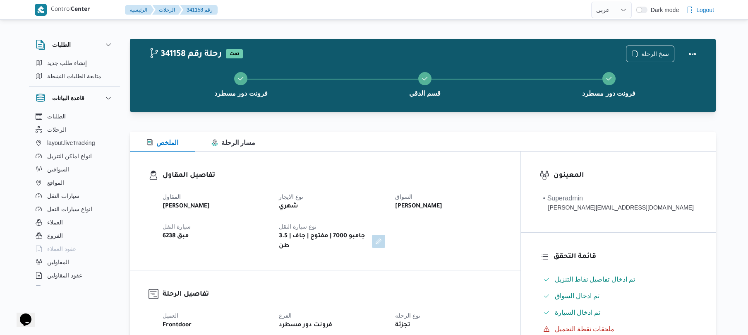
click at [466, 191] on div "المقاول [PERSON_NAME] نوع الايجار شهري السواق [PERSON_NAME] سيارة النقل مبق 623…" at bounding box center [332, 222] width 349 height 70
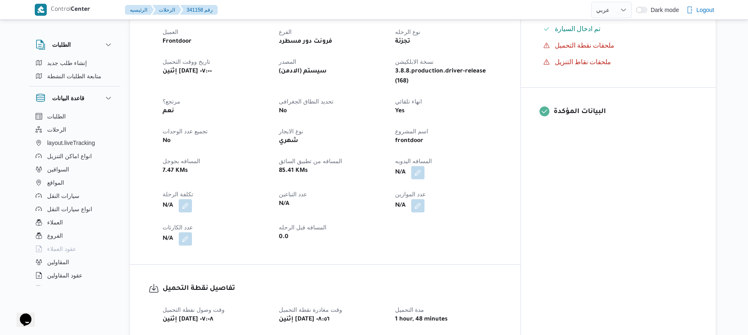
scroll to position [287, 0]
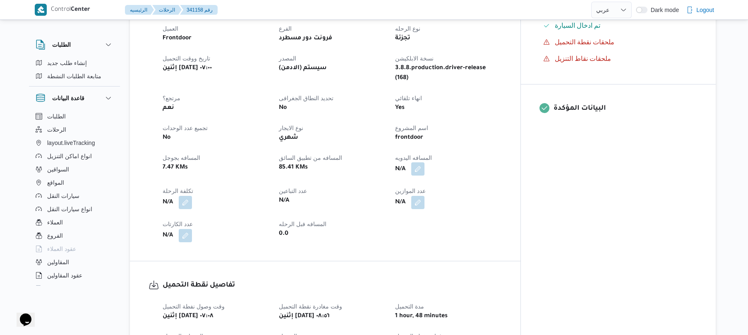
click at [425, 162] on button "button" at bounding box center [417, 168] width 13 height 13
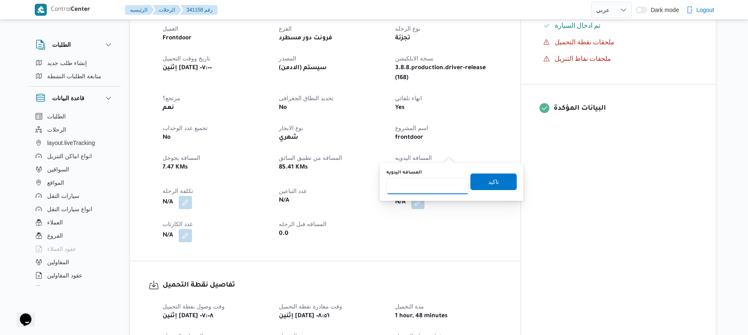
click at [418, 190] on input "المسافه اليدويه" at bounding box center [428, 186] width 82 height 17
type input "50"
click at [488, 181] on span "تاكيد" at bounding box center [493, 181] width 11 height 10
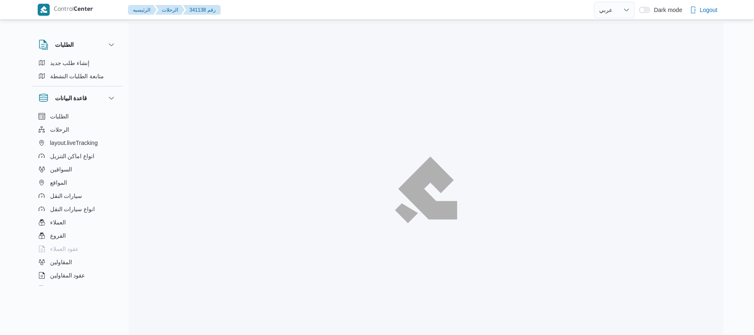
select select "ar"
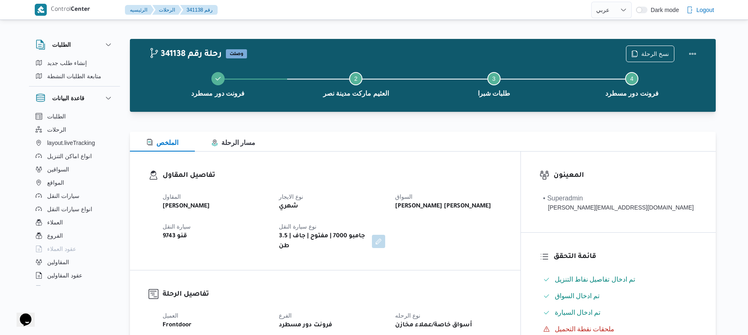
click at [511, 151] on div "تفاصيل المقاول المقاول [PERSON_NAME] [PERSON_NAME] نوع الايجار شهري السواق [PER…" at bounding box center [325, 210] width 391 height 118
click at [475, 163] on div "تفاصيل المقاول المقاول [PERSON_NAME] [PERSON_NAME] نوع الايجار شهري السواق [PER…" at bounding box center [325, 210] width 391 height 118
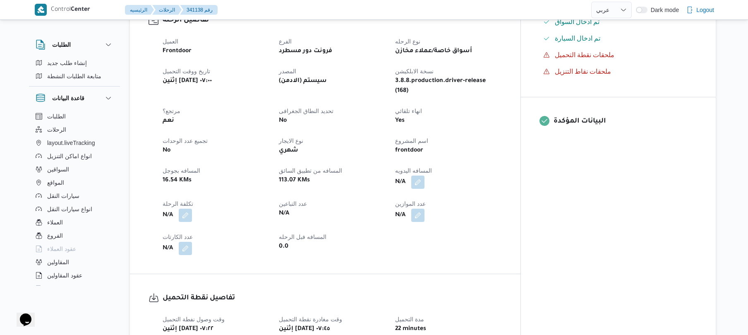
scroll to position [287, 0]
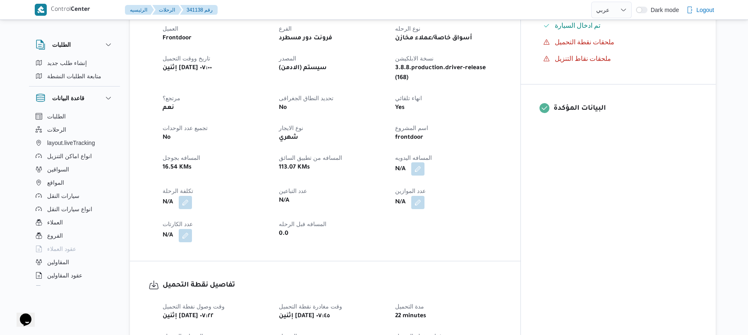
click at [425, 162] on button "button" at bounding box center [417, 168] width 13 height 13
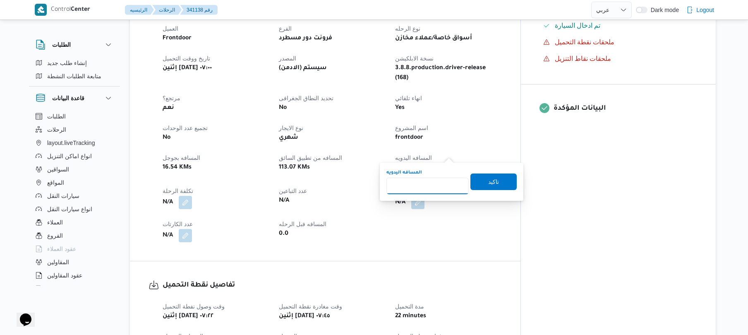
click at [432, 188] on input "المسافه اليدويه" at bounding box center [428, 186] width 82 height 17
type input "55"
click at [488, 184] on span "تاكيد" at bounding box center [493, 181] width 11 height 10
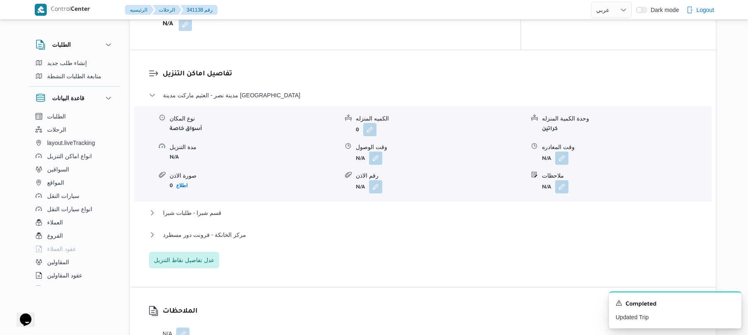
scroll to position [662, 0]
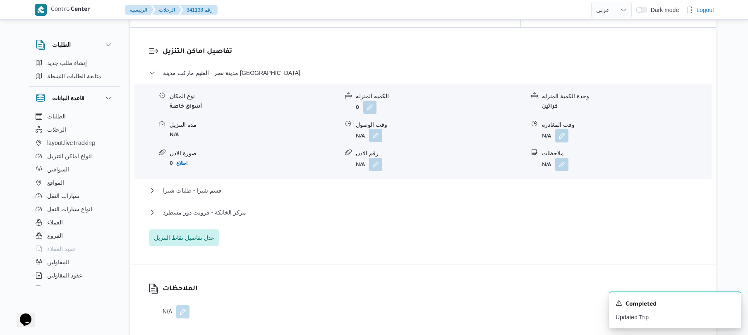
click at [373, 129] on button "button" at bounding box center [375, 135] width 13 height 13
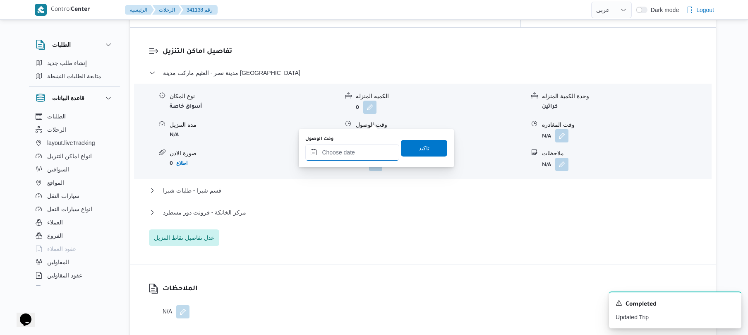
click at [347, 156] on input "وقت الوصول" at bounding box center [352, 152] width 94 height 17
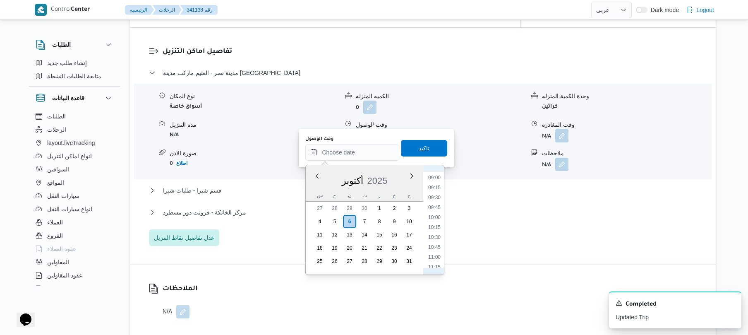
scroll to position [324, 0]
click at [435, 190] on li "08:30" at bounding box center [434, 189] width 19 height 8
type input "٠٦/١٠/٢٠٢٥ ٠٨:٣٠"
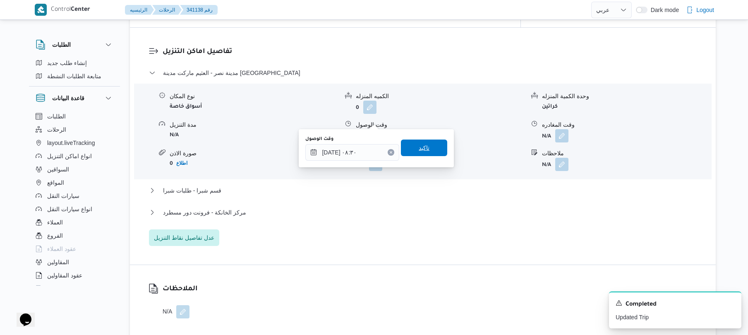
click at [425, 148] on span "تاكيد" at bounding box center [424, 147] width 46 height 17
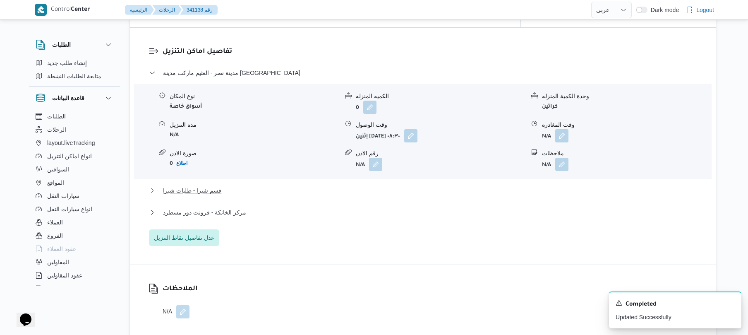
click at [370, 185] on button "قسم شبرا - طلبات شبرا" at bounding box center [423, 190] width 548 height 10
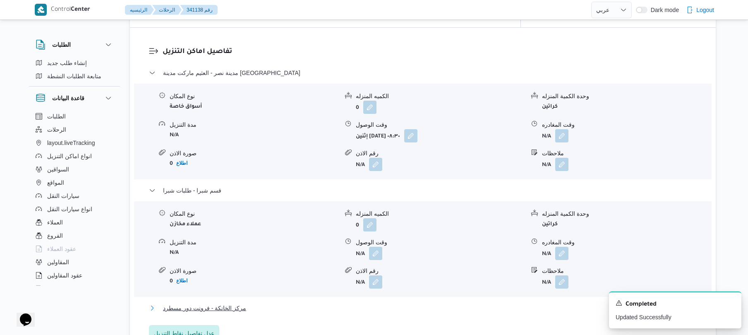
click at [288, 303] on button "مركز الخانكة - فرونت دور مسطرد" at bounding box center [423, 308] width 548 height 10
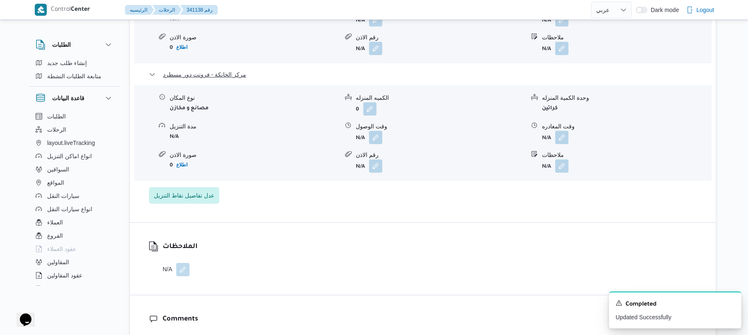
scroll to position [927, 0]
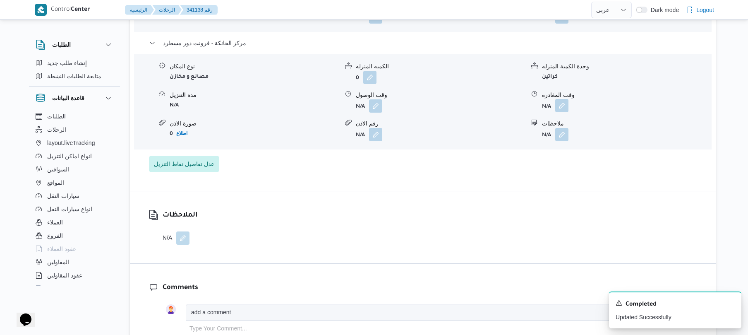
click at [562, 99] on button "button" at bounding box center [561, 105] width 13 height 13
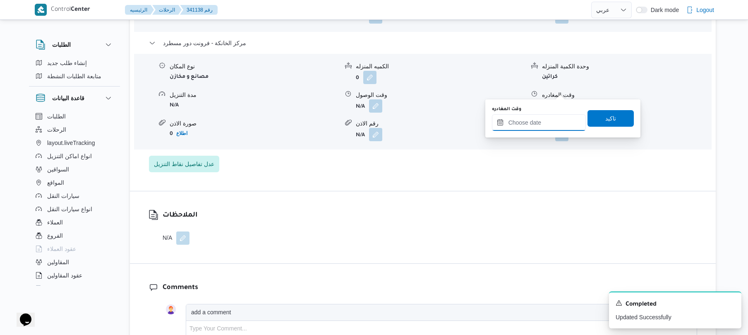
click at [535, 122] on input "وقت المغادره" at bounding box center [539, 122] width 94 height 17
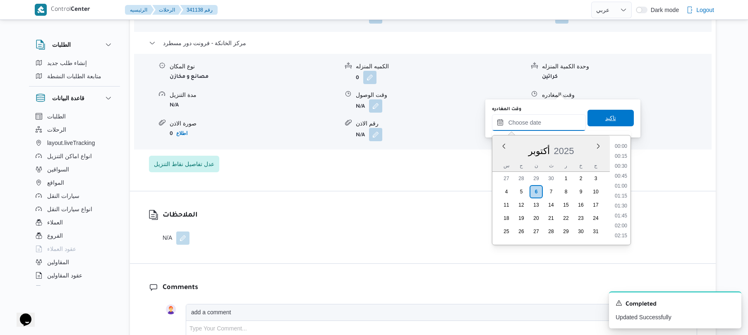
scroll to position [676, 0]
click at [620, 156] on li "17:15" at bounding box center [621, 155] width 19 height 8
type input "٠٦/١٠/٢٠٢٥ ١٧:١٥"
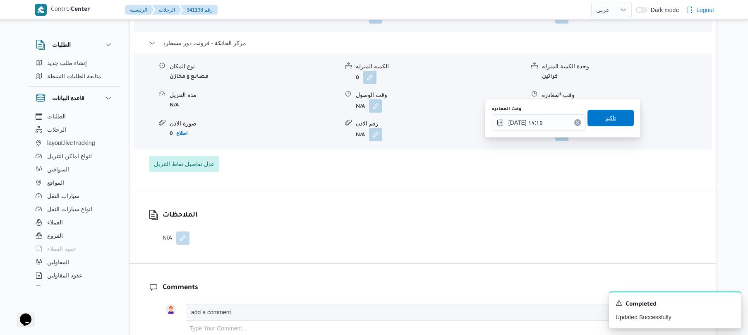
click at [608, 121] on span "تاكيد" at bounding box center [610, 118] width 11 height 10
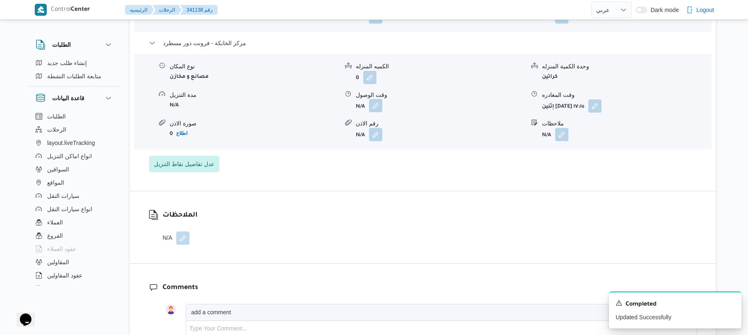
click at [376, 99] on button "button" at bounding box center [375, 105] width 13 height 13
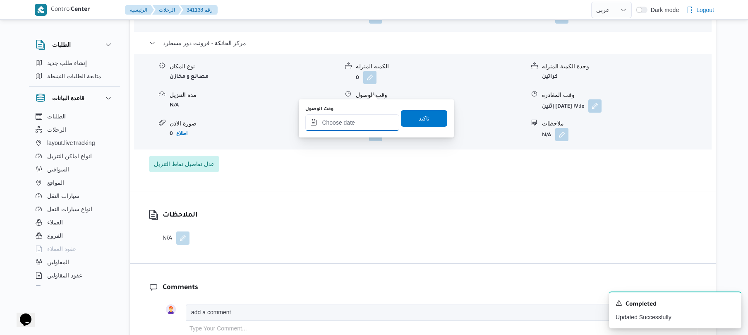
click at [363, 122] on input "وقت الوصول" at bounding box center [352, 122] width 94 height 17
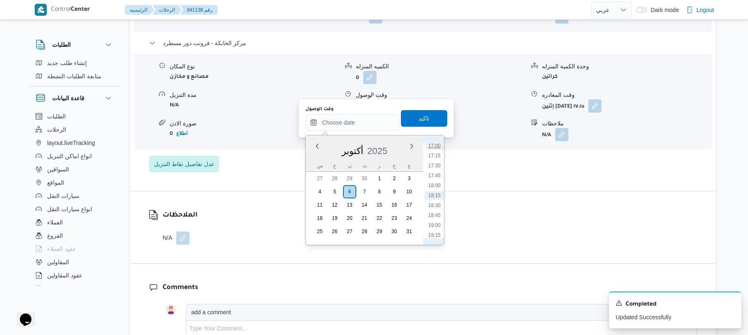
click at [437, 143] on li "17:00" at bounding box center [434, 146] width 19 height 8
type input "٠٦/١٠/٢٠٢٥ ١٧:٠٠"
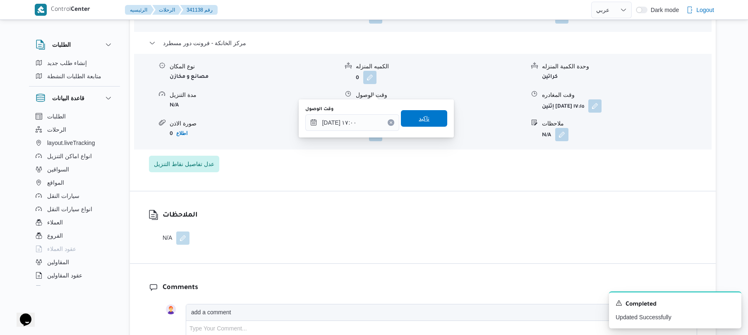
click at [430, 116] on span "تاكيد" at bounding box center [424, 118] width 46 height 17
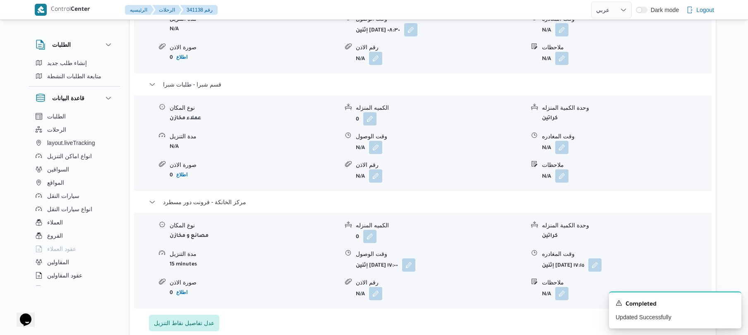
scroll to position [750, 0]
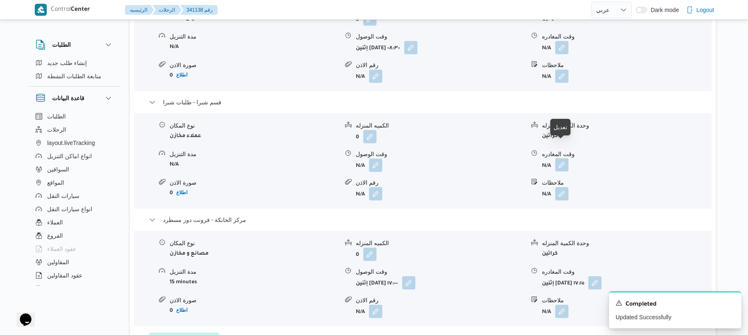
click at [562, 158] on button "button" at bounding box center [561, 164] width 13 height 13
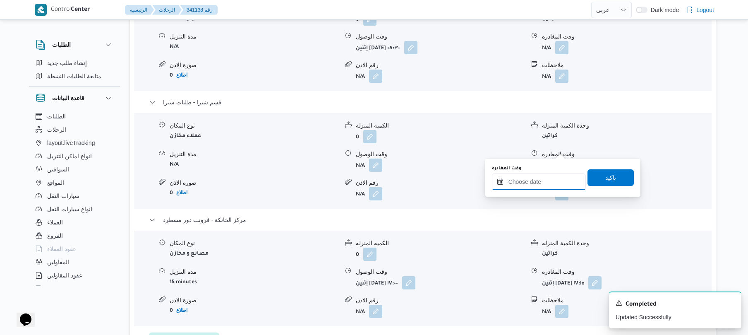
click at [530, 179] on input "وقت المغادره" at bounding box center [539, 181] width 94 height 17
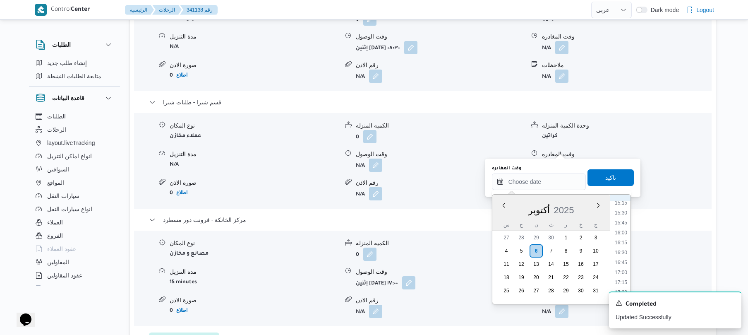
scroll to position [595, 0]
click at [623, 267] on li "16:30" at bounding box center [621, 266] width 19 height 8
type input "٠٦/١٠/٢٠٢٥ ١٦:٣٠"
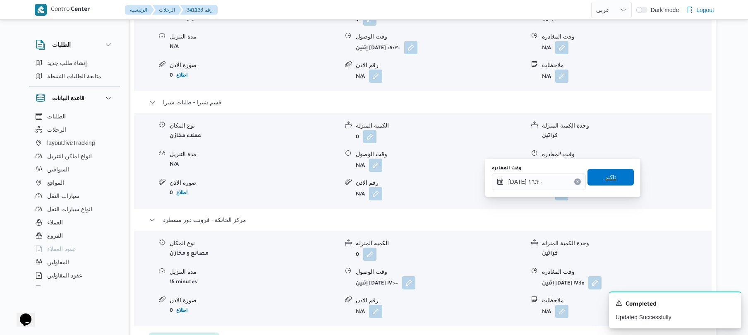
click at [609, 176] on span "تاكيد" at bounding box center [610, 177] width 11 height 10
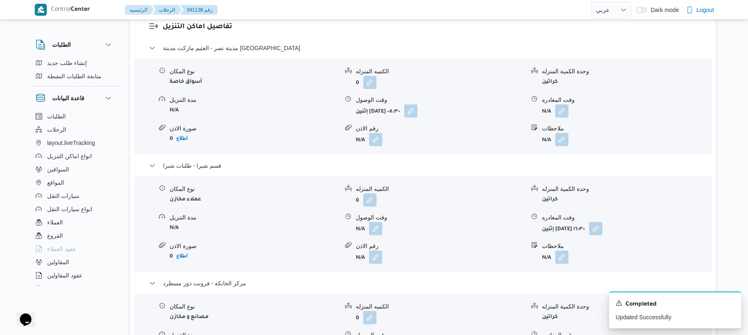
scroll to position [618, 0]
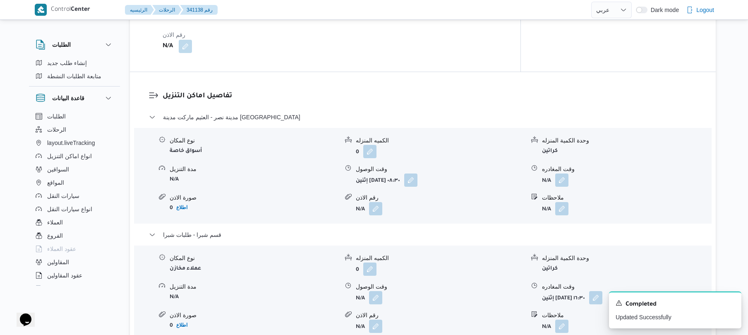
click at [563, 171] on div "نوع المكان أسواق خاصة الكميه المنزله 0 وحدة الكمية المنزله كراتين مدة التنزيل N…" at bounding box center [423, 176] width 584 height 94
click at [563, 173] on button "button" at bounding box center [561, 179] width 13 height 13
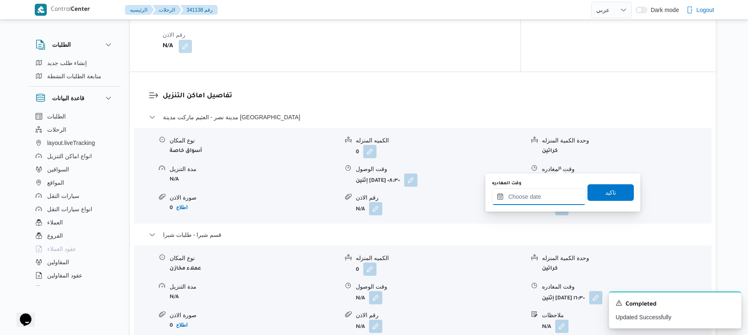
click at [526, 195] on input "وقت المغادره" at bounding box center [539, 196] width 94 height 17
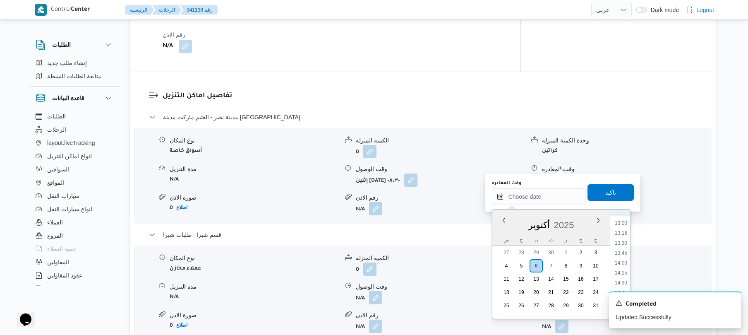
scroll to position [432, 0]
click at [618, 265] on li "12:00" at bounding box center [621, 264] width 19 height 8
type input "٠٦/١٠/٢٠٢٥ ١٢:٠٠"
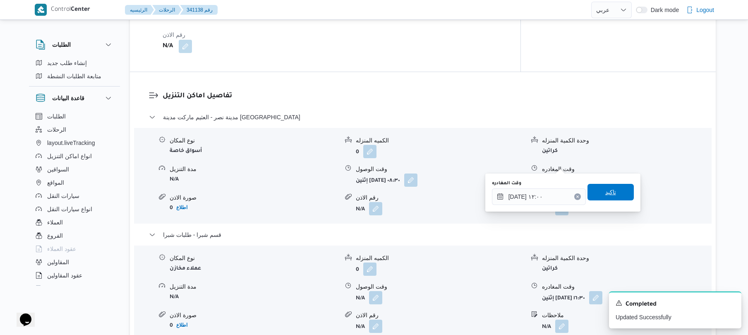
click at [611, 196] on span "تاكيد" at bounding box center [611, 192] width 46 height 17
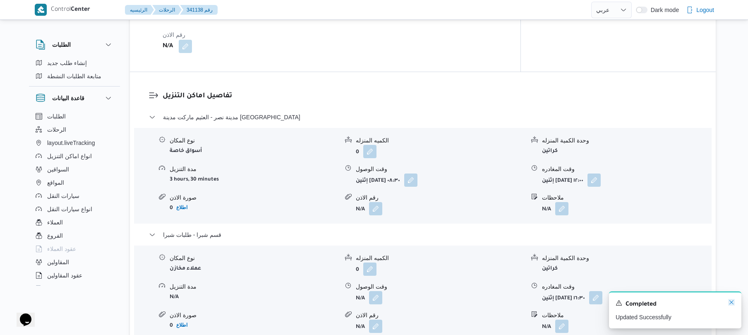
click at [730, 300] on icon "Dismiss toast" at bounding box center [731, 302] width 7 height 7
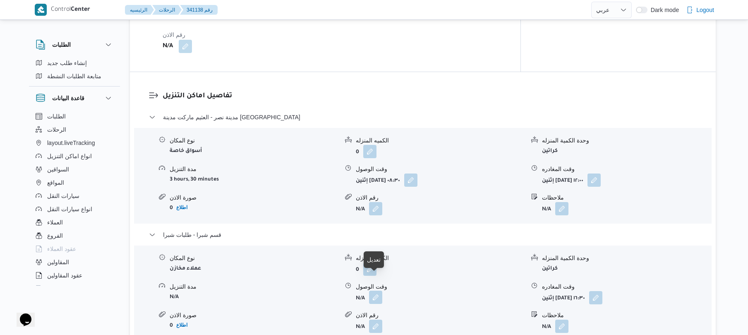
click at [377, 291] on button "button" at bounding box center [375, 297] width 13 height 13
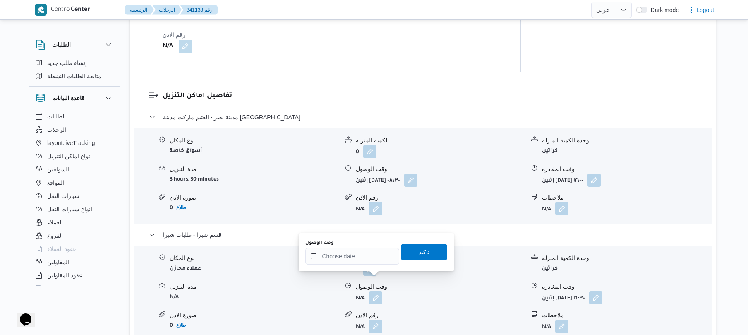
click at [479, 202] on form "N/A" at bounding box center [440, 208] width 169 height 13
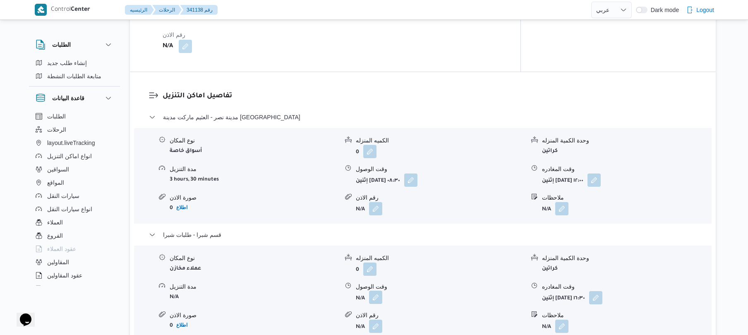
click at [375, 291] on button "button" at bounding box center [375, 297] width 13 height 13
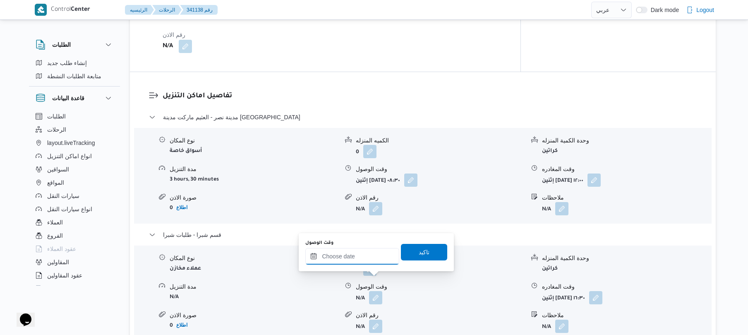
click at [358, 258] on input "وقت الوصول" at bounding box center [352, 256] width 94 height 17
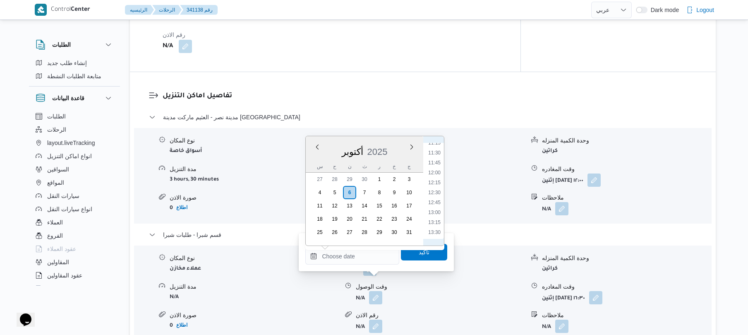
scroll to position [431, 0]
click at [434, 204] on li "12:15" at bounding box center [434, 203] width 19 height 8
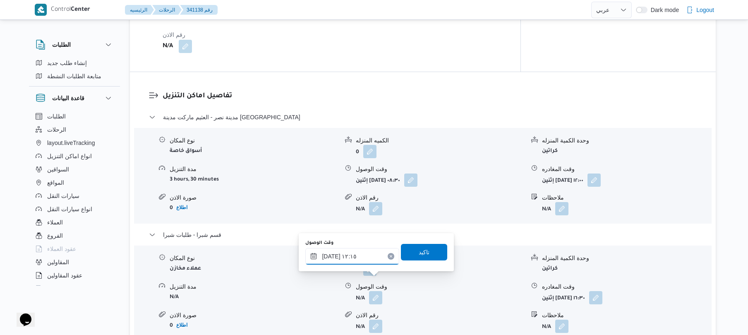
click at [330, 255] on input "٠٦/١٠/٢٠٢٥ ١٢:١٥" at bounding box center [352, 256] width 94 height 17
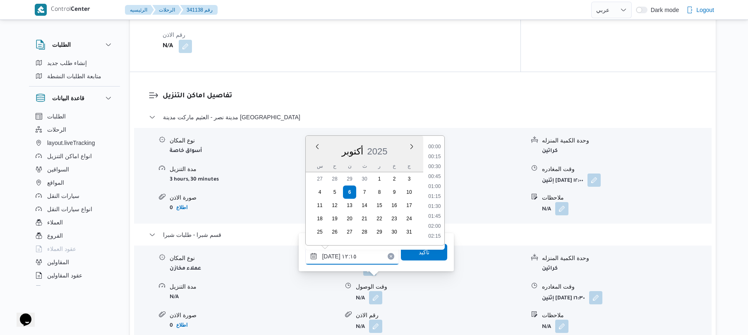
scroll to position [437, 0]
type input "٠٦/١٠/٢٠٢٥ ١٢:٣٥"
click at [426, 251] on span "تاكيد" at bounding box center [424, 251] width 46 height 17
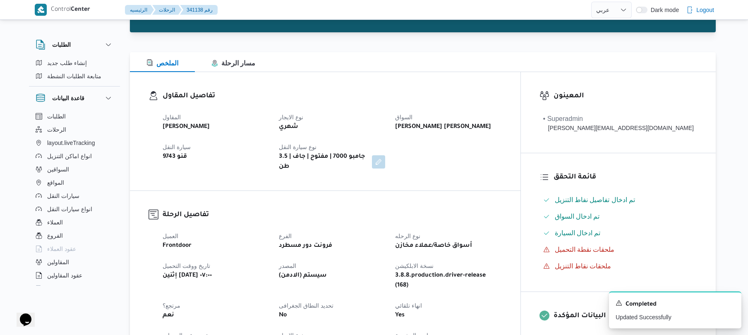
scroll to position [0, 0]
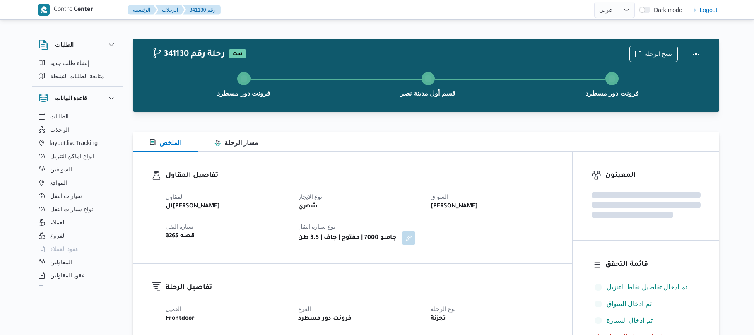
select select "ar"
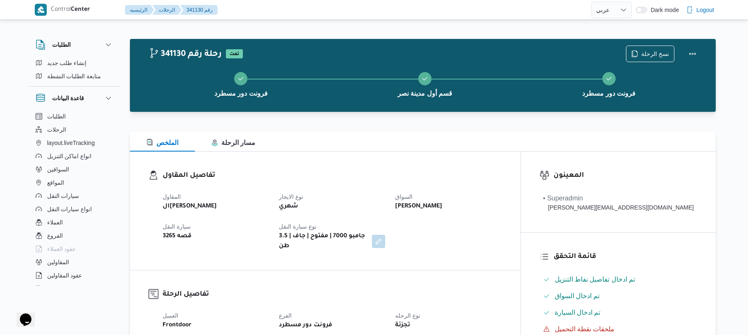
click at [362, 161] on div "تفاصيل المقاول المقاول الهامي [PERSON_NAME] نوع الايجار شهري السواق [PERSON_NAM…" at bounding box center [325, 210] width 391 height 118
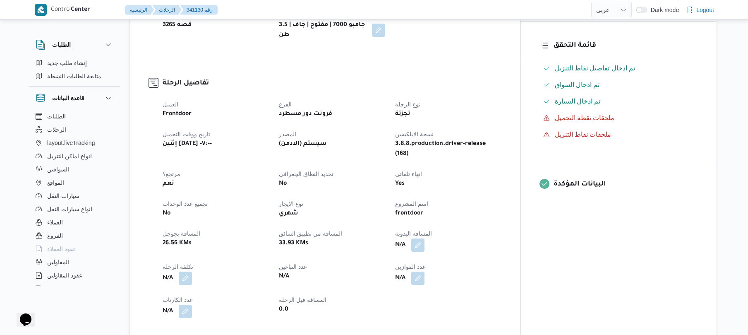
scroll to position [243, 0]
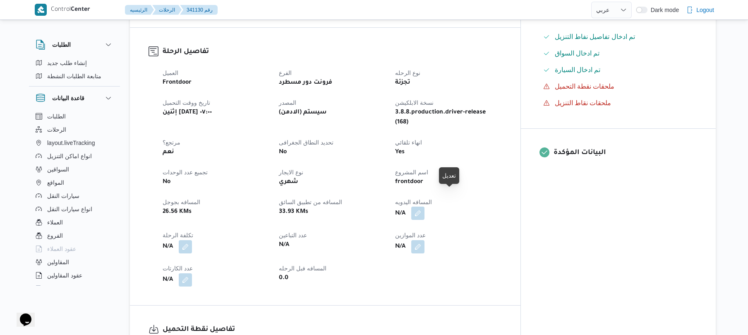
click at [425, 206] on button "button" at bounding box center [417, 212] width 13 height 13
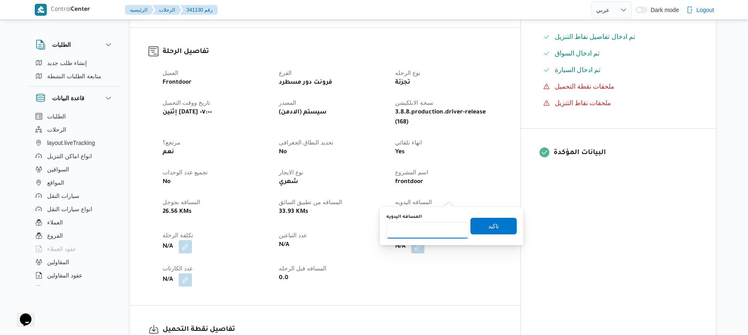
click at [418, 224] on input "المسافه اليدويه" at bounding box center [428, 230] width 82 height 17
type input "50"
click at [479, 223] on span "تاكيد" at bounding box center [494, 225] width 46 height 17
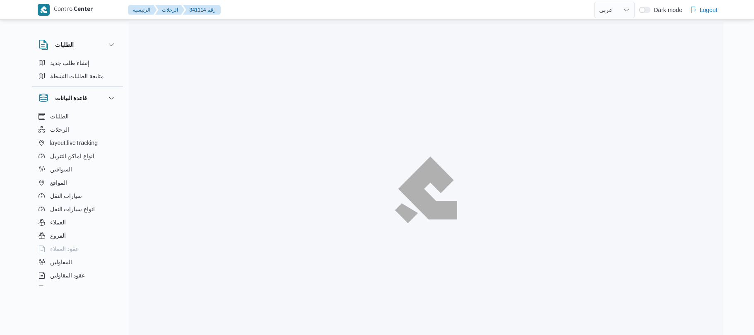
select select "ar"
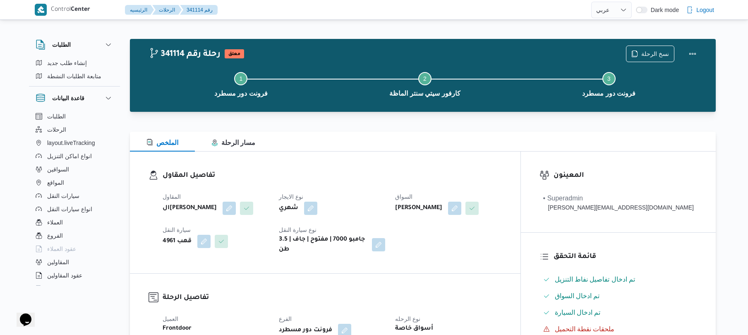
click at [478, 136] on div "الملخص مسار الرحلة" at bounding box center [423, 142] width 586 height 20
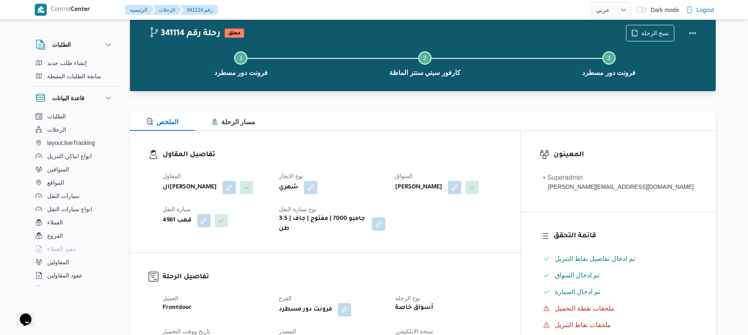
scroll to position [22, 0]
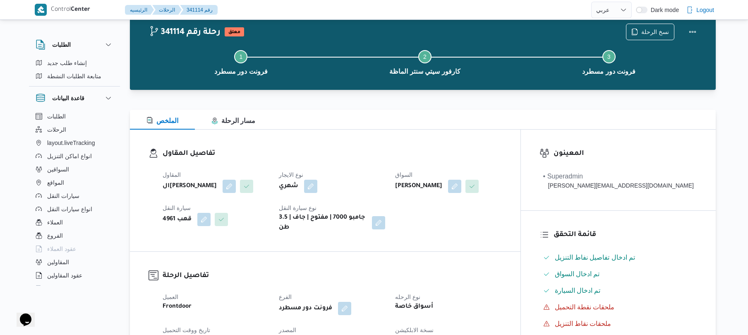
click at [431, 128] on div "الملخص مسار الرحلة" at bounding box center [423, 120] width 586 height 20
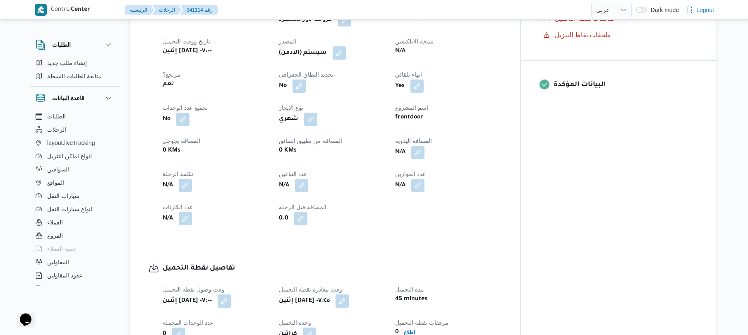
scroll to position [331, 0]
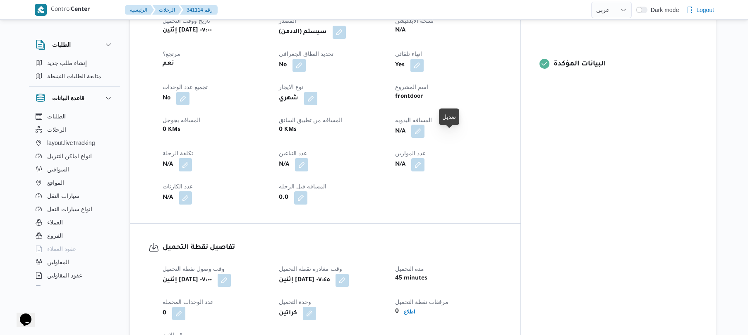
click at [425, 137] on button "button" at bounding box center [417, 131] width 13 height 13
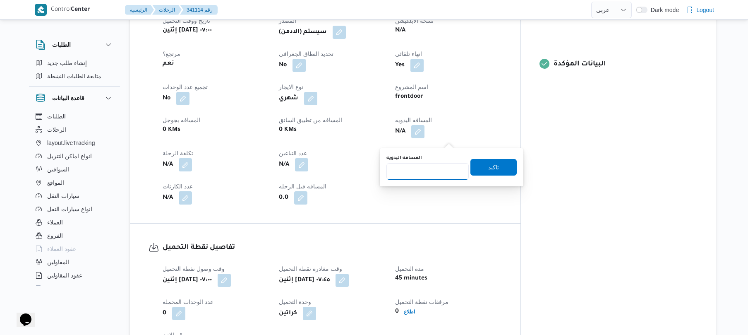
click at [430, 171] on input "المسافه اليدويه" at bounding box center [428, 171] width 82 height 17
type input "40"
click at [482, 168] on span "تاكيد" at bounding box center [494, 166] width 46 height 17
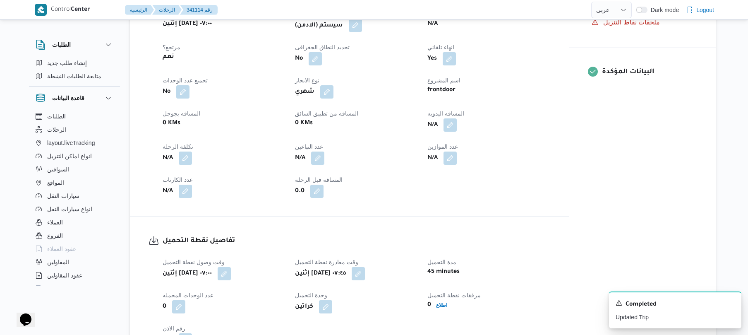
click at [357, 32] on button "button" at bounding box center [355, 25] width 13 height 13
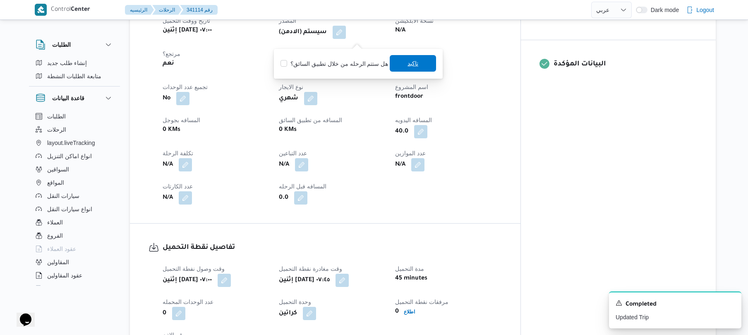
click at [403, 65] on span "تاكيد" at bounding box center [413, 63] width 46 height 17
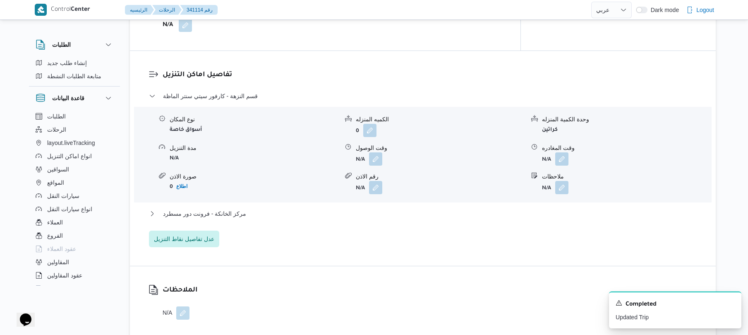
scroll to position [684, 0]
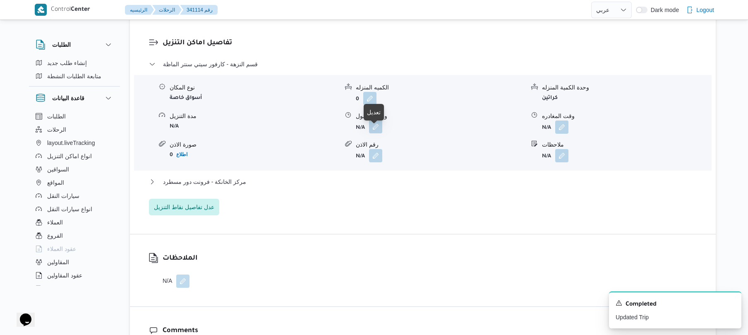
click at [376, 133] on button "button" at bounding box center [375, 126] width 13 height 13
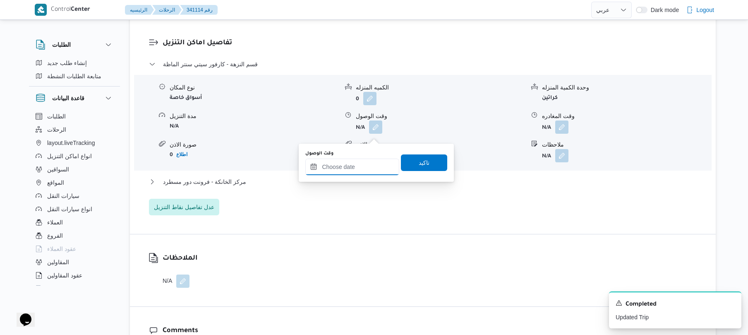
click at [356, 169] on input "وقت الوصول" at bounding box center [352, 166] width 94 height 17
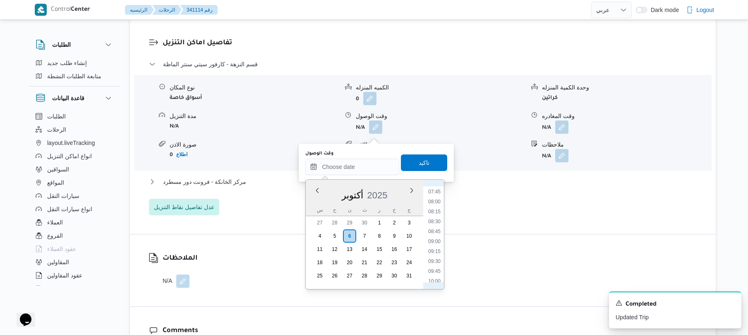
scroll to position [270, 0]
click at [439, 245] on li "08:15" at bounding box center [434, 248] width 19 height 8
type input "[DATE] ٠٨:١٥"
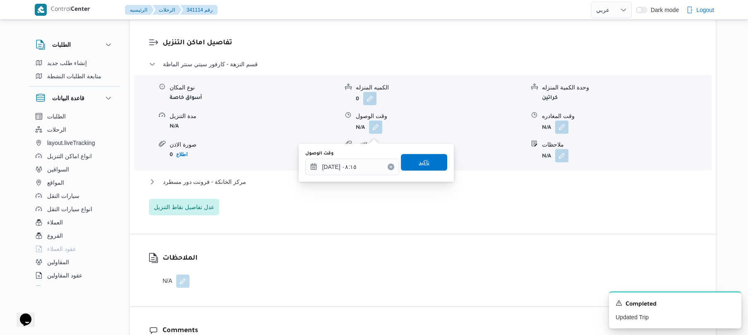
click at [432, 159] on span "تاكيد" at bounding box center [424, 162] width 46 height 17
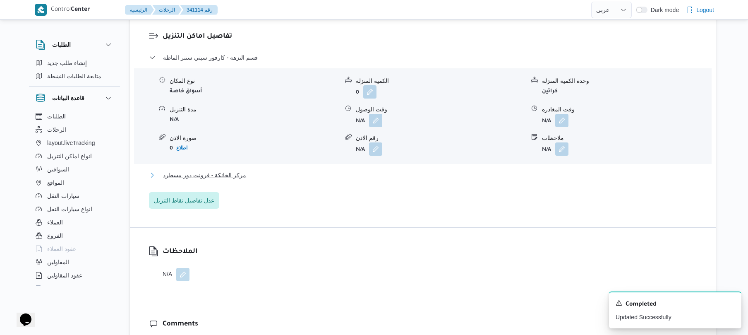
click at [386, 180] on button "مركز الخانكة - فرونت دور مسطرد" at bounding box center [423, 175] width 548 height 10
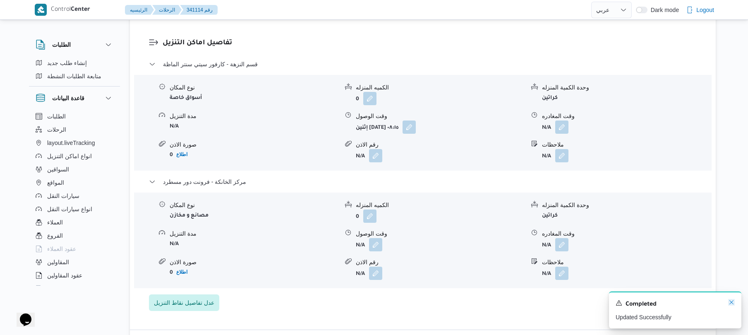
click at [730, 304] on icon "Dismiss toast" at bounding box center [731, 302] width 7 height 7
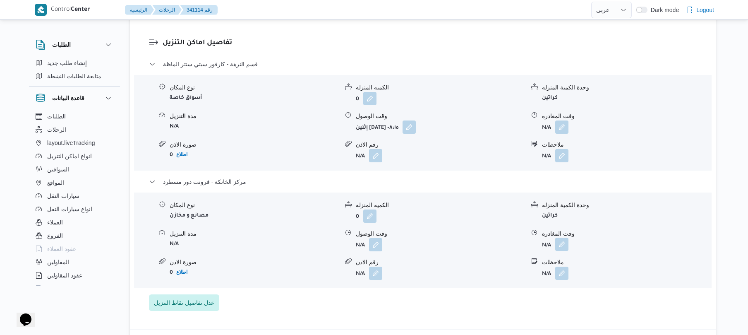
click at [565, 251] on button "button" at bounding box center [561, 244] width 13 height 13
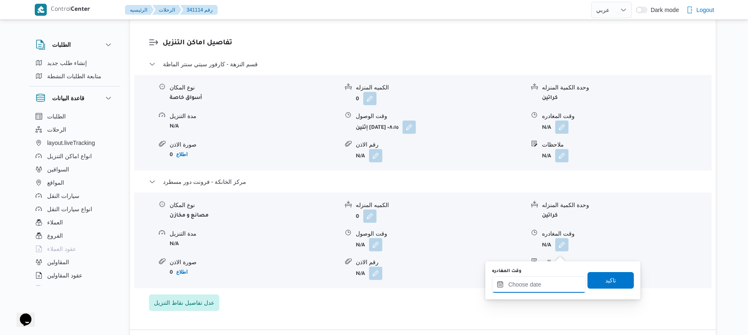
click at [535, 284] on input "وقت المغادره" at bounding box center [539, 284] width 94 height 17
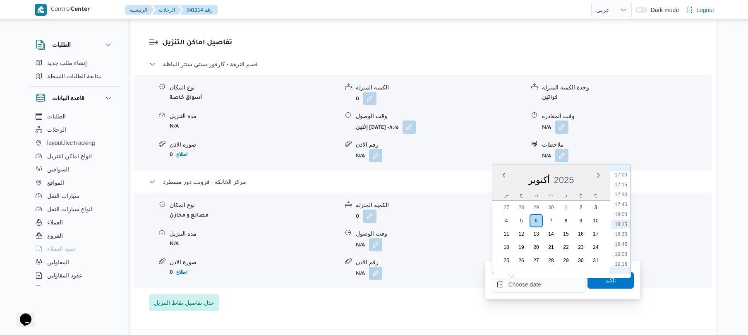
scroll to position [594, 0]
click at [622, 226] on li "16:15" at bounding box center [621, 226] width 19 height 8
type input "[DATE] ١٦:١٥"
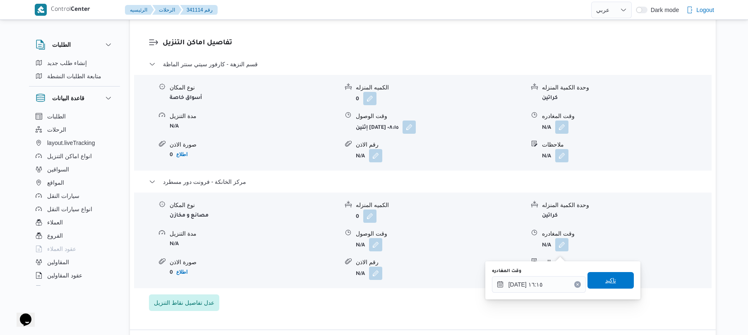
click at [608, 271] on div "وقت المغادره ٠٦/١٠/٢٠٢٥ ١٦:١٥ تاكيد" at bounding box center [563, 280] width 144 height 26
drag, startPoint x: 602, startPoint y: 281, endPoint x: 617, endPoint y: 281, distance: 15.7
click at [617, 281] on span "تاكيد" at bounding box center [611, 279] width 46 height 17
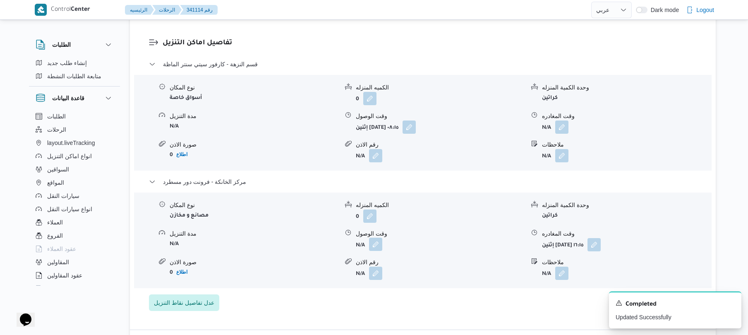
click at [378, 251] on button "button" at bounding box center [375, 244] width 13 height 13
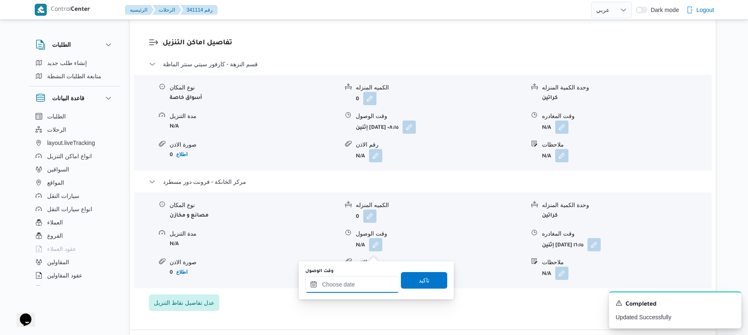
click at [370, 284] on input "وقت الوصول" at bounding box center [352, 284] width 94 height 17
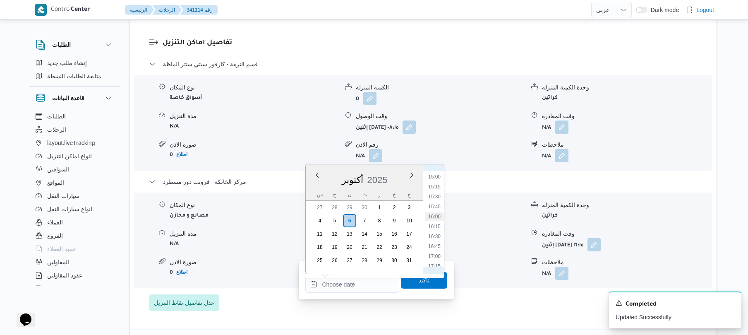
click at [437, 216] on li "16:00" at bounding box center [434, 216] width 19 height 8
type input "٠٦/١٠/٢٠٢٥ ١٦:٠٠"
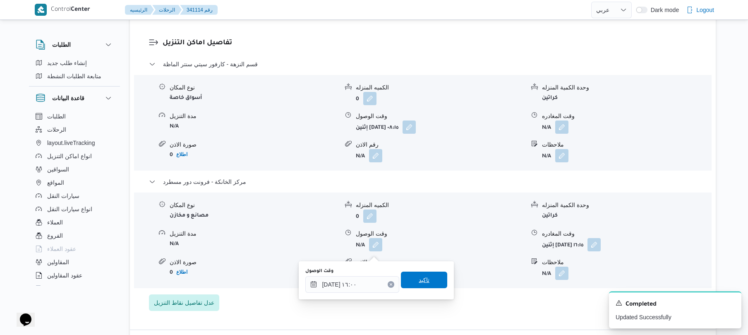
click at [419, 281] on span "تاكيد" at bounding box center [424, 280] width 11 height 10
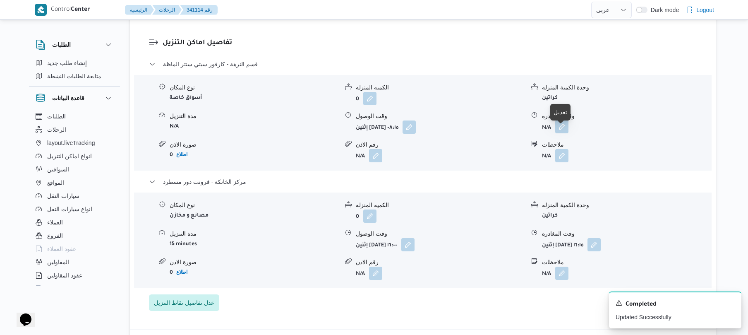
click at [562, 133] on button "button" at bounding box center [561, 126] width 13 height 13
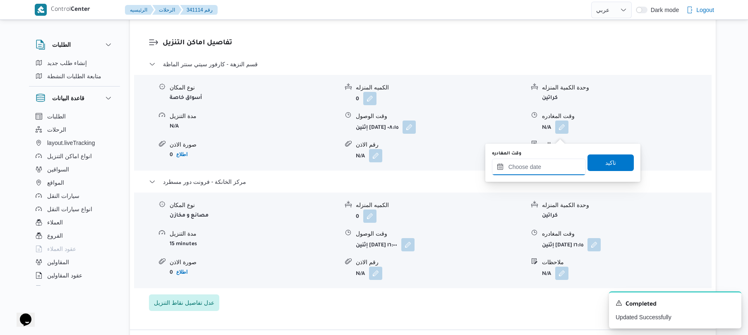
click at [535, 164] on input "وقت المغادره" at bounding box center [539, 166] width 94 height 17
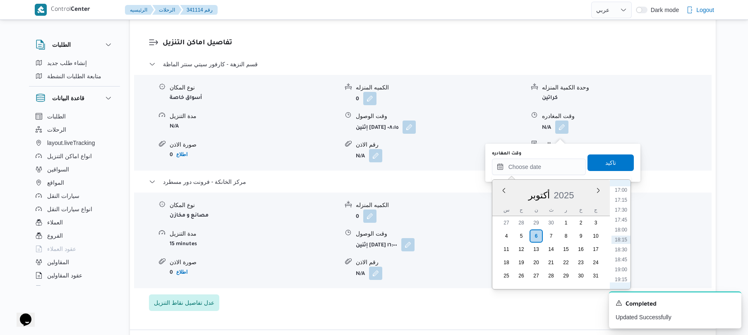
scroll to position [595, 0]
click at [621, 215] on li "15:30" at bounding box center [621, 211] width 19 height 8
type input "٠٦/١٠/٢٠٢٥ ١٥:٣٠"
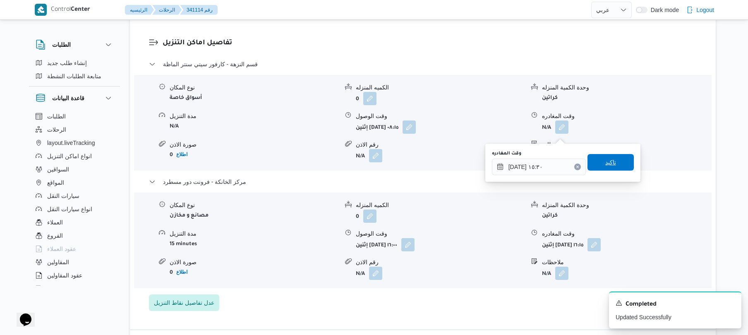
click at [613, 161] on span "تاكيد" at bounding box center [611, 162] width 46 height 17
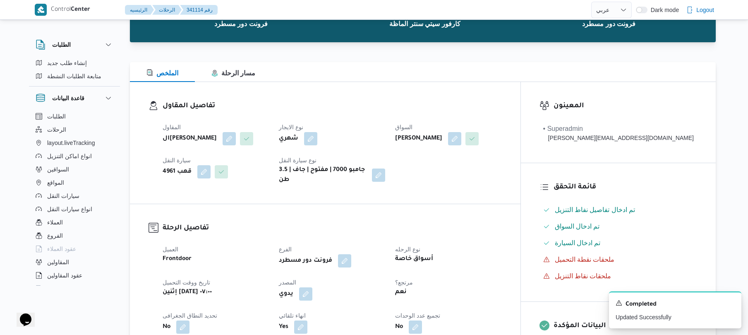
scroll to position [0, 0]
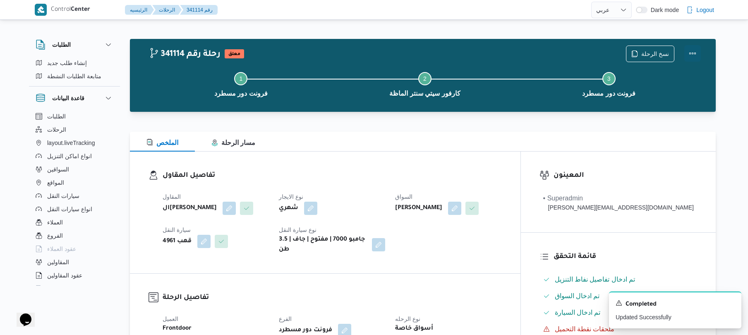
click at [693, 58] on button "Actions" at bounding box center [692, 53] width 17 height 17
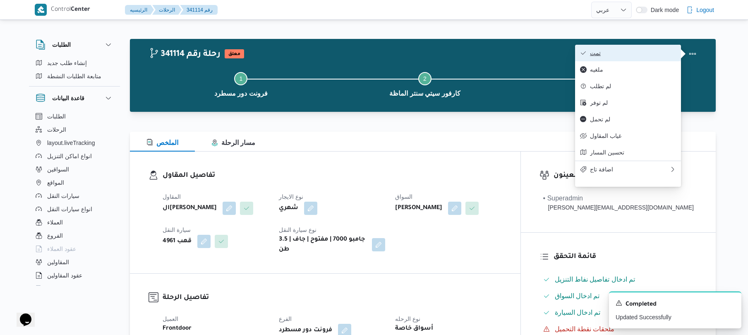
click at [645, 58] on button "تمت" at bounding box center [628, 53] width 106 height 17
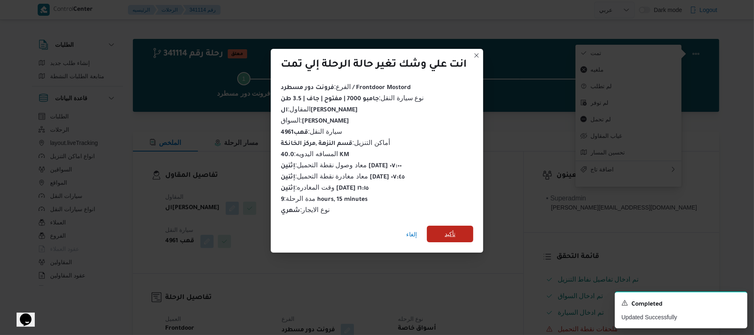
click at [461, 230] on span "تأكيد" at bounding box center [450, 234] width 46 height 17
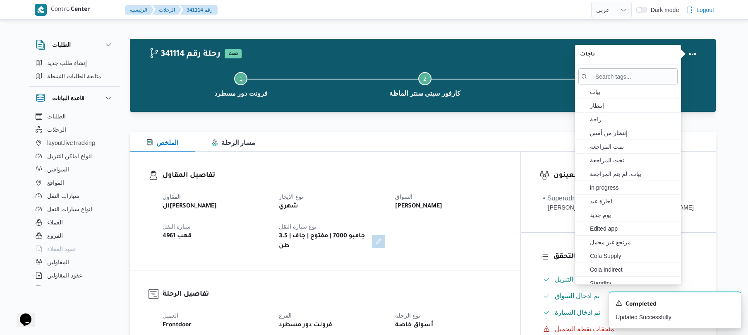
click at [426, 144] on div "الملخص مسار الرحلة" at bounding box center [423, 142] width 586 height 20
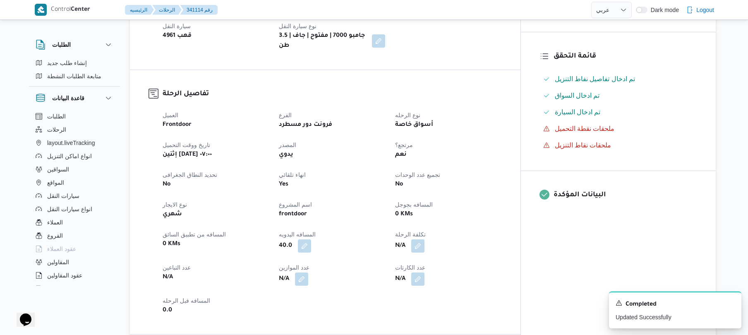
scroll to position [199, 0]
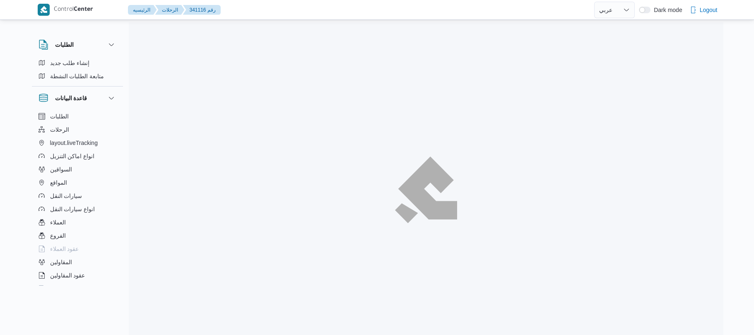
select select "ar"
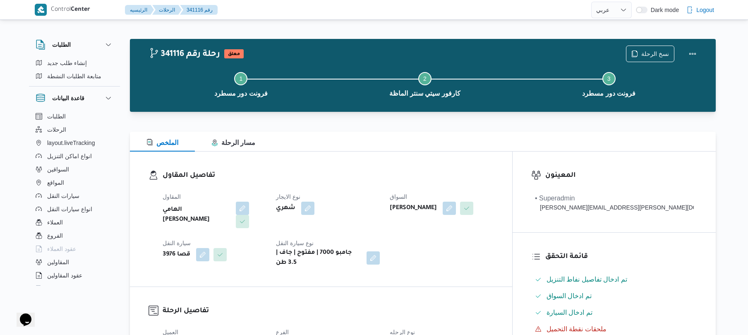
click at [391, 150] on div "الملخص مسار الرحلة" at bounding box center [423, 142] width 586 height 20
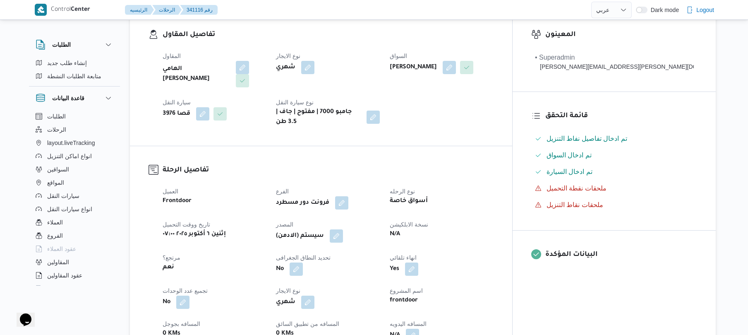
scroll to position [176, 0]
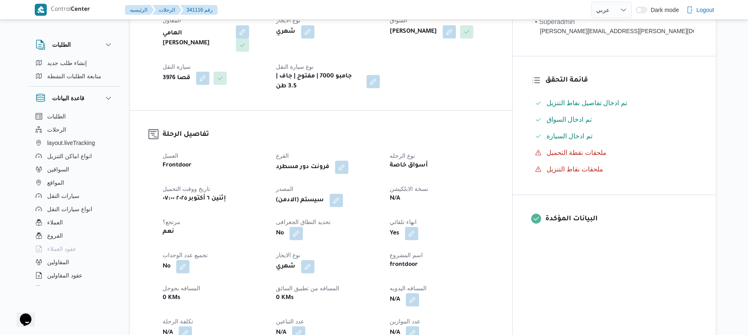
click at [379, 250] on dt "نوع الايجار" at bounding box center [327, 255] width 103 height 10
click at [419, 294] on button "button" at bounding box center [412, 299] width 13 height 13
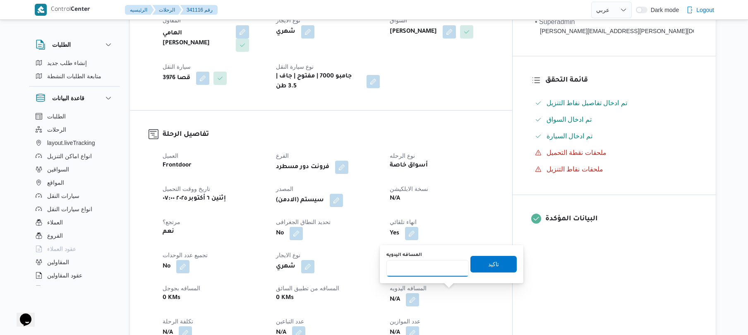
click at [431, 270] on input "المسافه اليدويه" at bounding box center [428, 268] width 82 height 17
type input "45"
click at [492, 264] on span "تاكيد" at bounding box center [493, 264] width 11 height 10
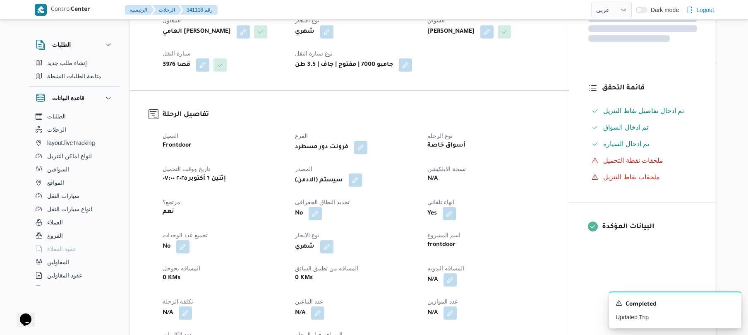
click at [353, 187] on button "button" at bounding box center [355, 179] width 13 height 13
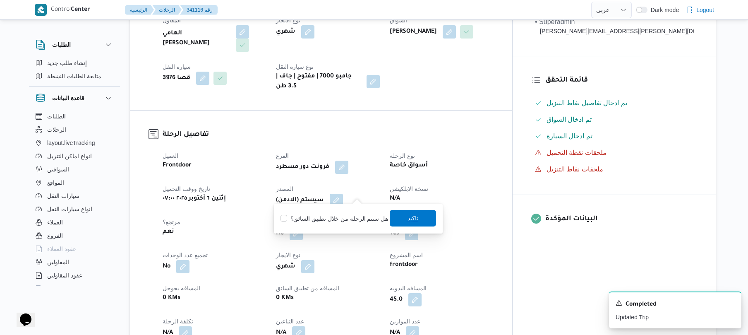
click at [422, 222] on span "تاكيد" at bounding box center [413, 218] width 46 height 17
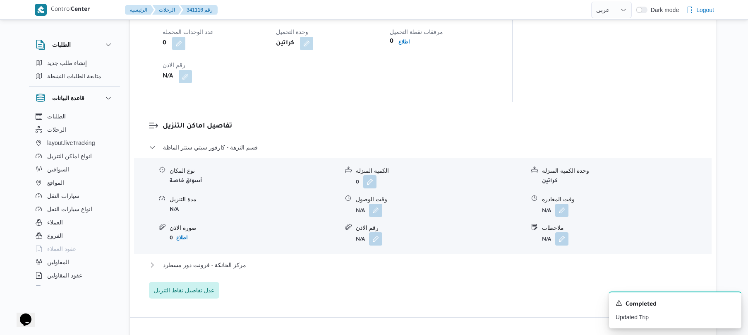
scroll to position [640, 0]
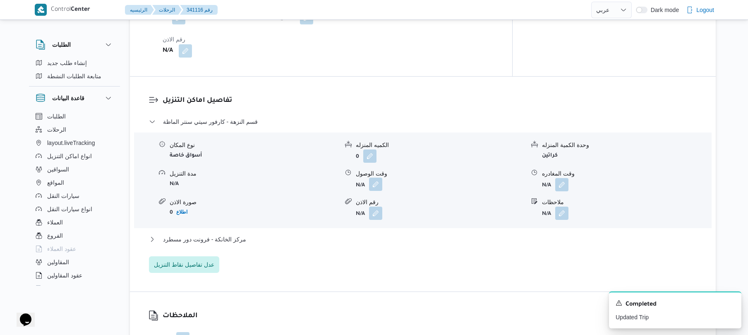
click at [378, 178] on button "button" at bounding box center [375, 184] width 13 height 13
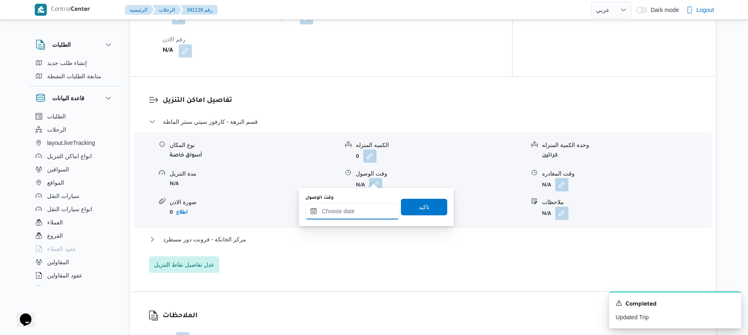
click at [350, 217] on input "وقت الوصول" at bounding box center [352, 211] width 94 height 17
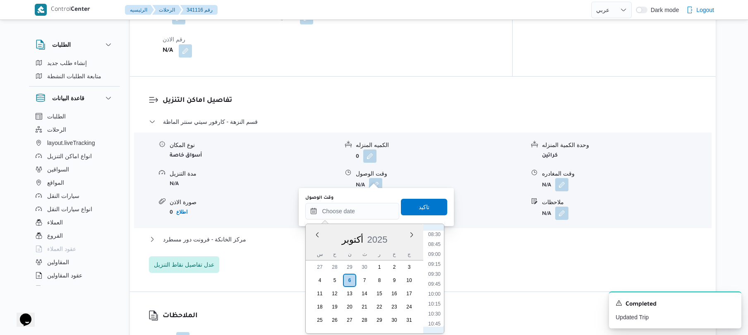
scroll to position [280, 0]
click at [435, 275] on li "08:00" at bounding box center [434, 272] width 19 height 8
type input "[DATE] ٠٨:٠٠"
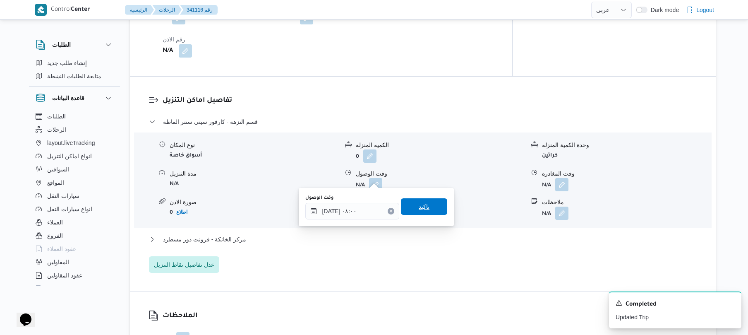
click at [423, 208] on span "تاكيد" at bounding box center [424, 207] width 11 height 10
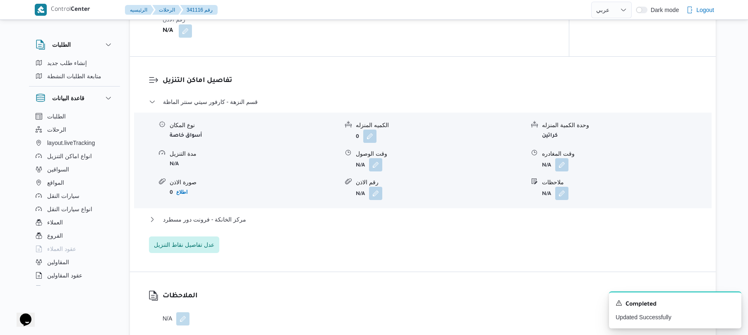
click at [372, 230] on div "مركز الخانكة - فرونت دور مسطرد" at bounding box center [423, 222] width 548 height 16
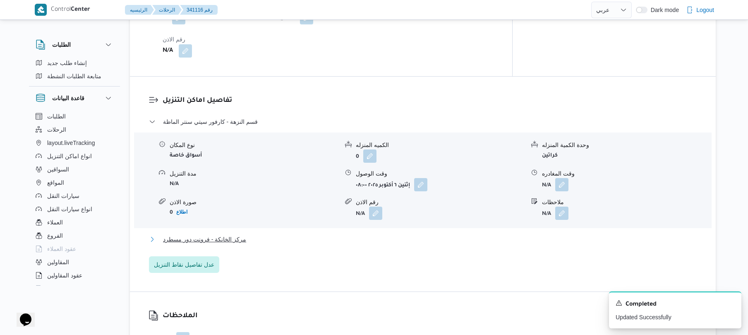
click at [374, 234] on button "مركز الخانكة - فرونت دور مسطرد" at bounding box center [423, 239] width 548 height 10
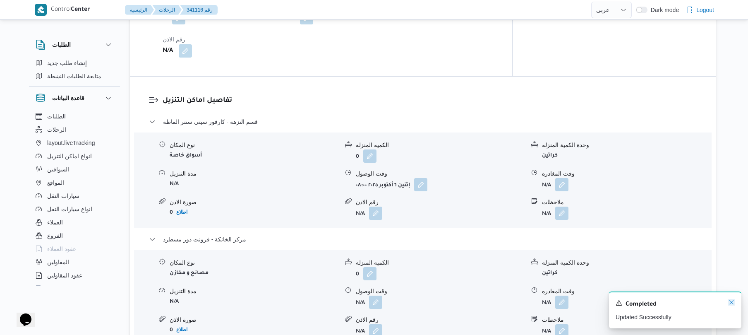
click at [730, 304] on icon "Dismiss toast" at bounding box center [731, 302] width 7 height 7
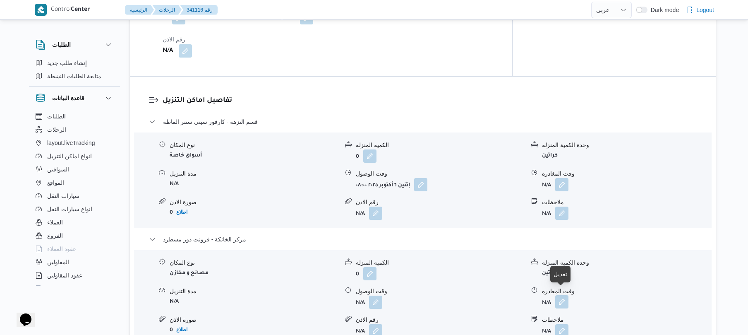
click at [560, 295] on button "button" at bounding box center [561, 301] width 13 height 13
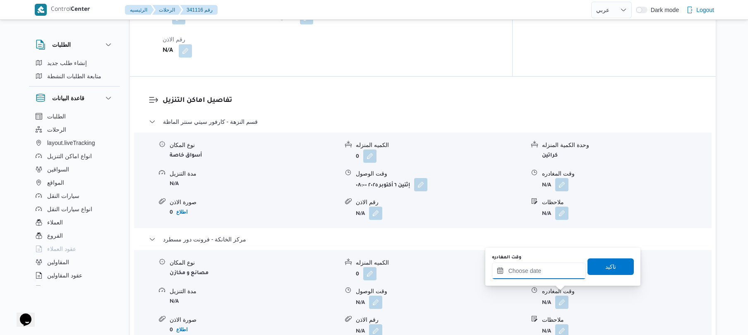
click at [548, 265] on input "وقت المغادره" at bounding box center [539, 270] width 94 height 17
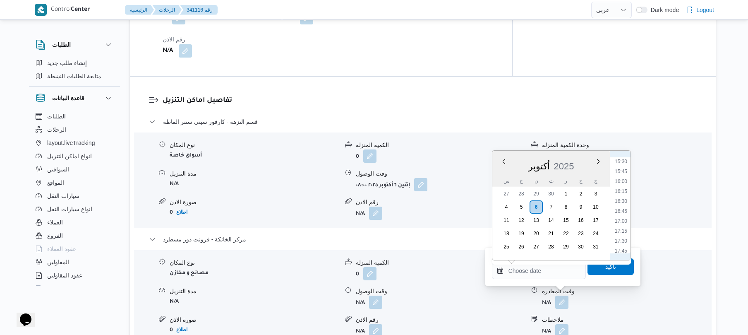
scroll to position [604, 0]
click at [626, 209] on li "16:30" at bounding box center [621, 213] width 19 height 8
type input "[DATE] ١٦:٣٠"
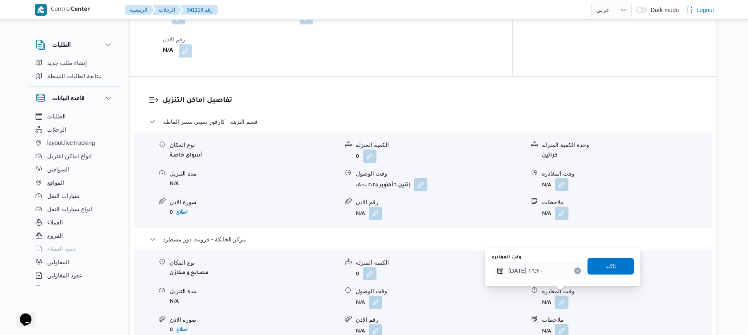
click at [592, 267] on span "تاكيد" at bounding box center [611, 266] width 46 height 17
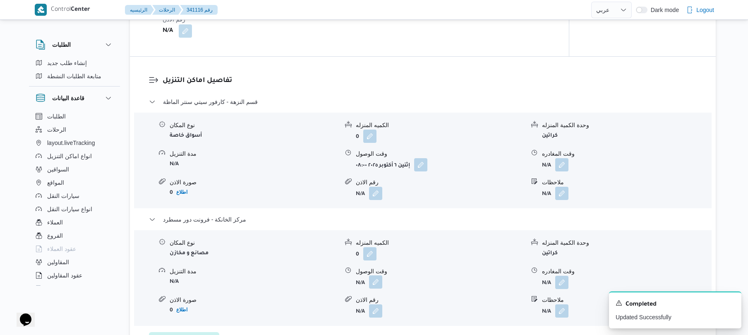
click at [376, 288] on button "button" at bounding box center [375, 281] width 13 height 13
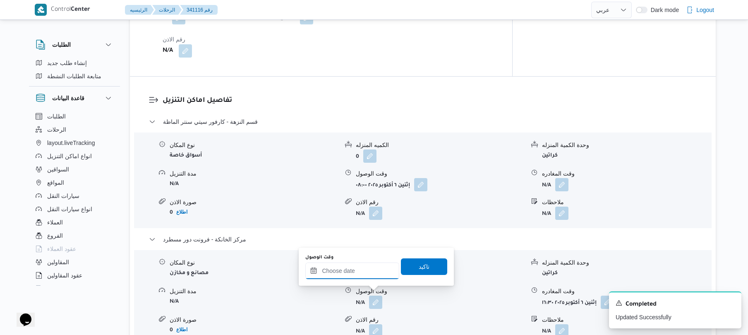
click at [370, 270] on input "وقت الوصول" at bounding box center [352, 270] width 94 height 17
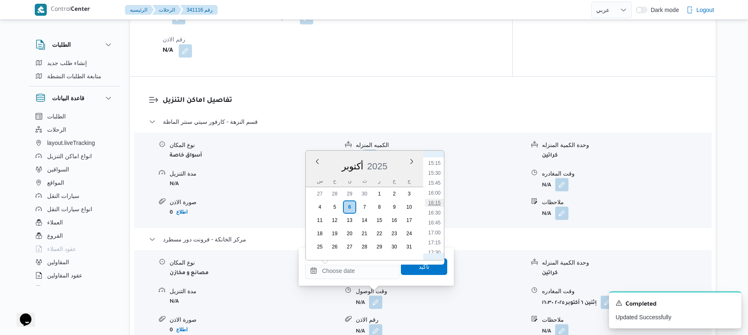
click at [438, 205] on li "16:15" at bounding box center [434, 203] width 19 height 8
type input "[DATE] ١٦:١٥"
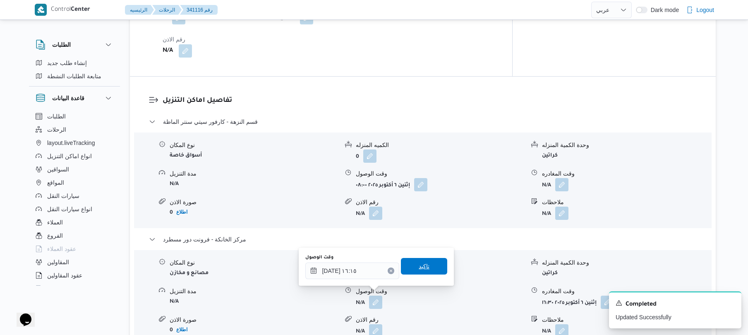
click at [424, 270] on span "تاكيد" at bounding box center [424, 266] width 11 height 10
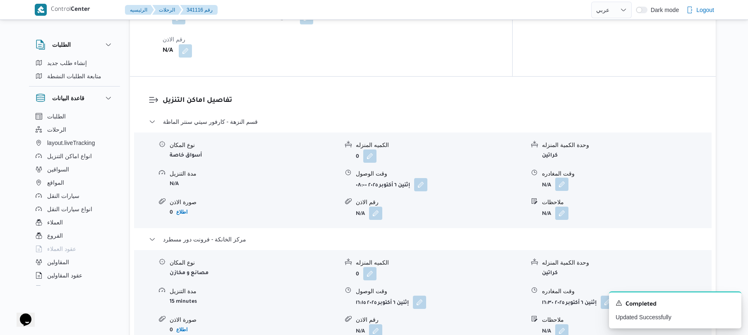
click at [559, 178] on button "button" at bounding box center [561, 184] width 13 height 13
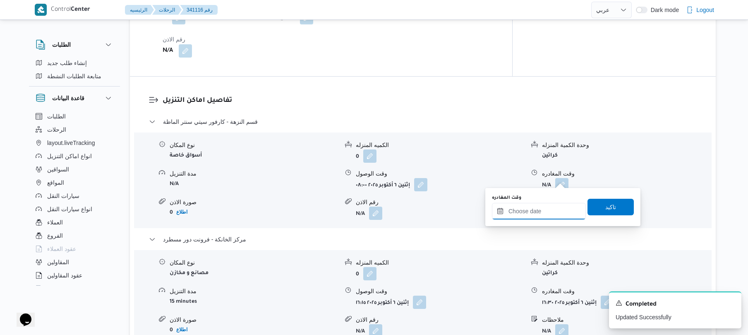
click at [527, 209] on input "وقت المغادره" at bounding box center [539, 211] width 94 height 17
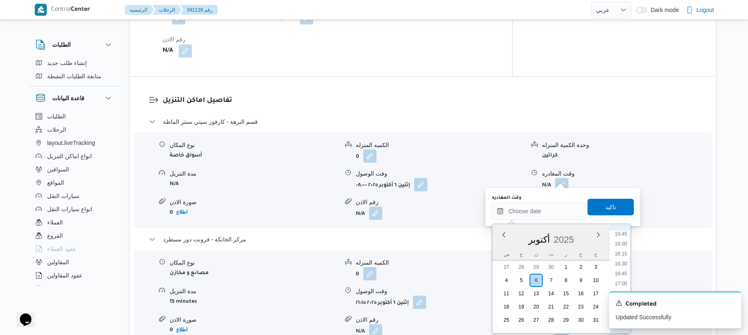
scroll to position [605, 0]
click at [622, 255] on li "15:45" at bounding box center [621, 256] width 19 height 8
type input "[DATE] ١٥:٤٥"
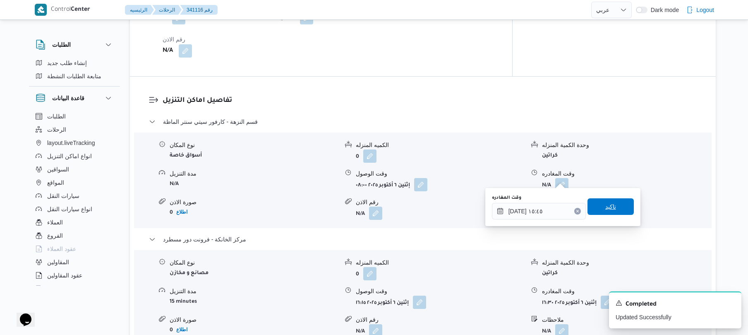
click at [616, 210] on span "تاكيد" at bounding box center [611, 206] width 46 height 17
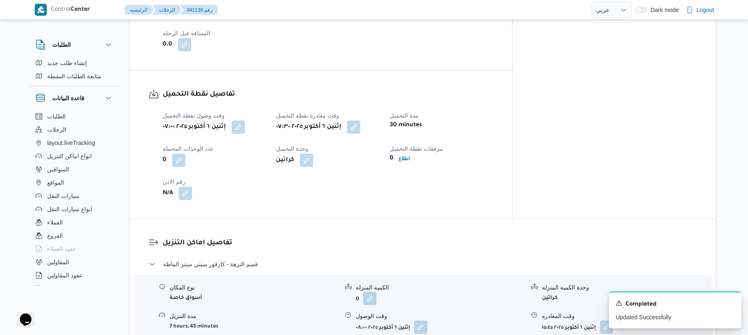
scroll to position [0, 0]
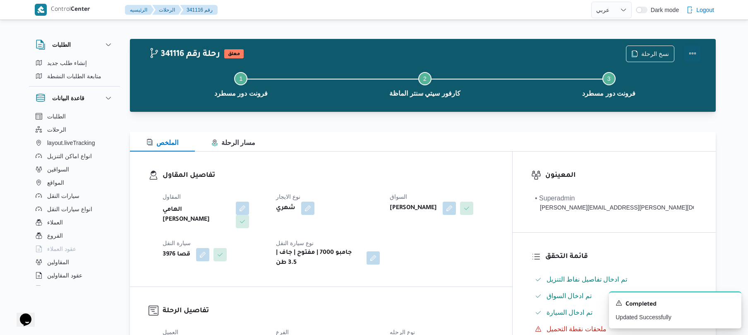
click at [694, 50] on button "Actions" at bounding box center [692, 53] width 17 height 17
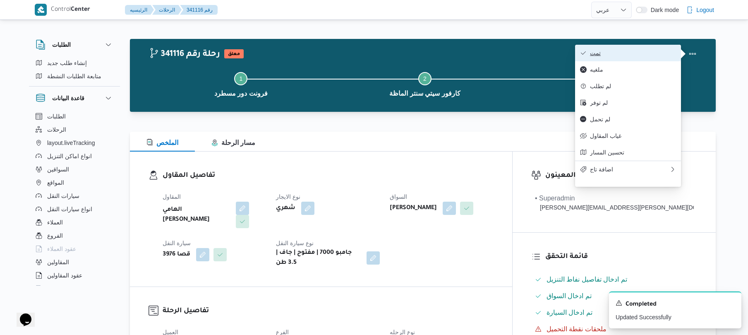
click at [651, 52] on span "تمت" at bounding box center [633, 53] width 86 height 7
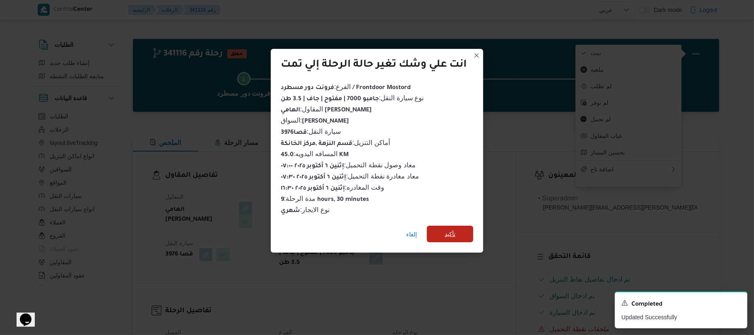
click at [462, 230] on span "تأكيد" at bounding box center [450, 234] width 46 height 17
